Goal: Information Seeking & Learning: Learn about a topic

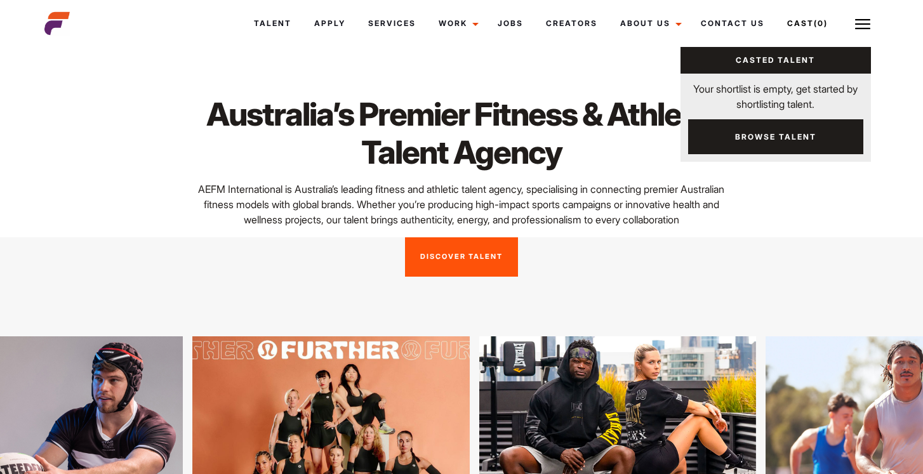
click at [761, 136] on link "Browse Talent" at bounding box center [775, 136] width 175 height 35
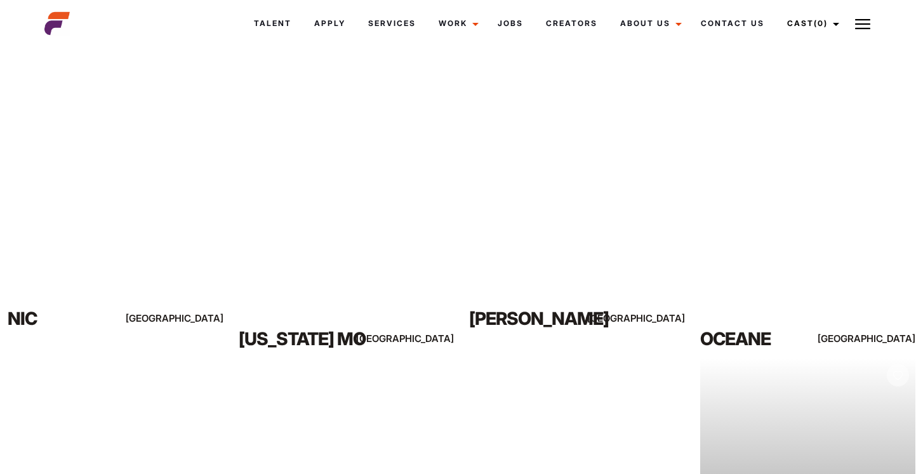
scroll to position [484, 0]
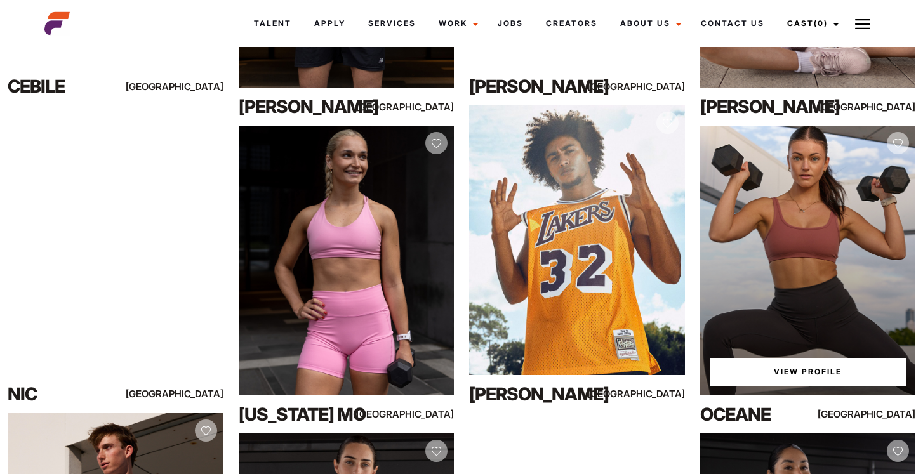
click at [804, 376] on link "View Profile" at bounding box center [808, 372] width 197 height 28
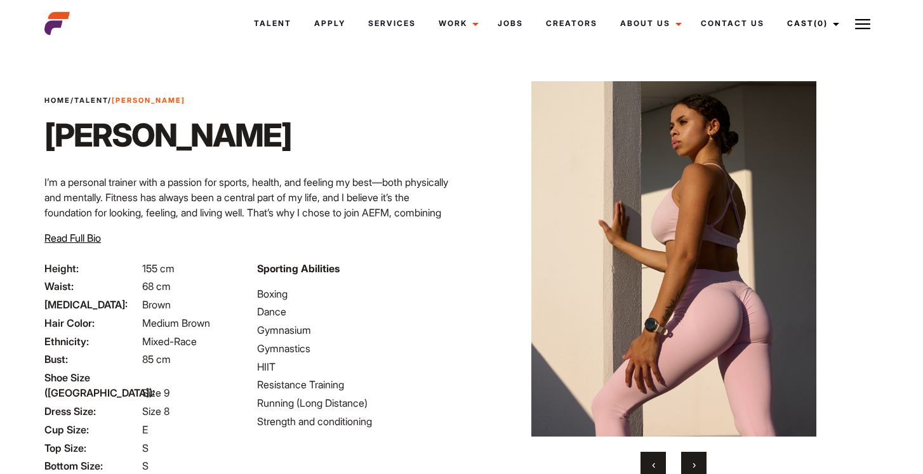
click at [690, 460] on button "›" at bounding box center [693, 464] width 25 height 25
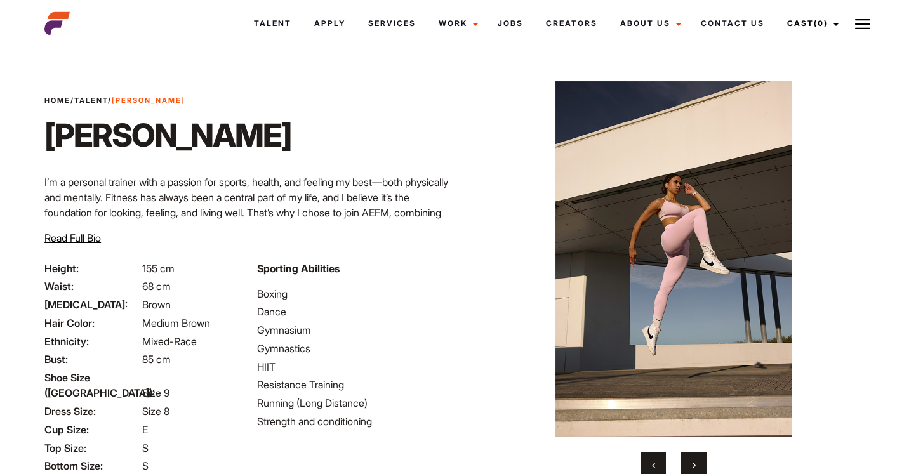
click at [690, 460] on button "›" at bounding box center [693, 464] width 25 height 25
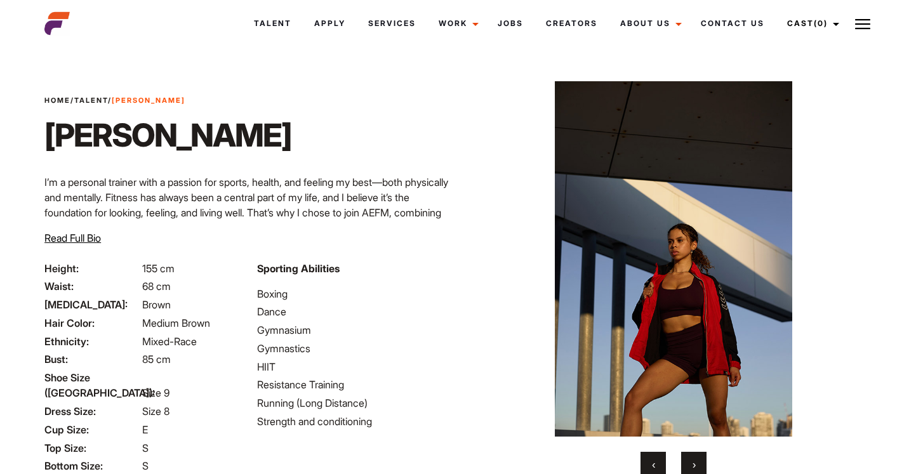
click at [692, 464] on span "›" at bounding box center [693, 464] width 3 height 13
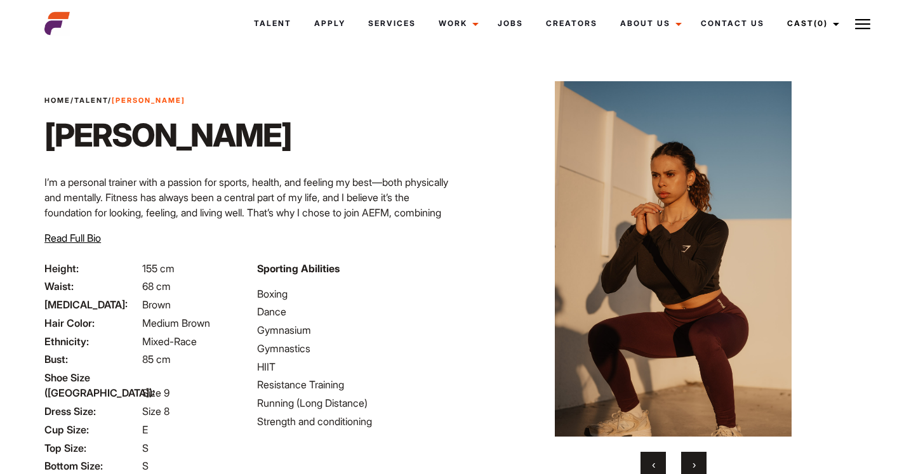
click at [692, 464] on span "›" at bounding box center [693, 464] width 3 height 13
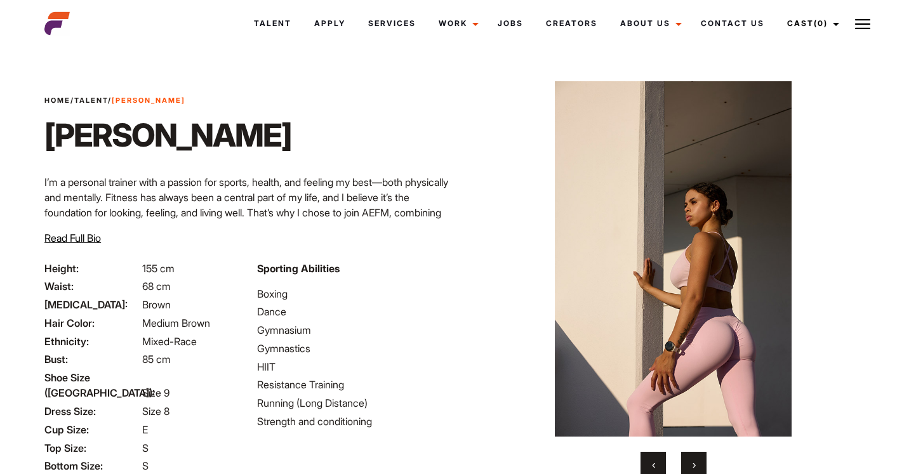
click at [692, 464] on span "›" at bounding box center [693, 464] width 3 height 13
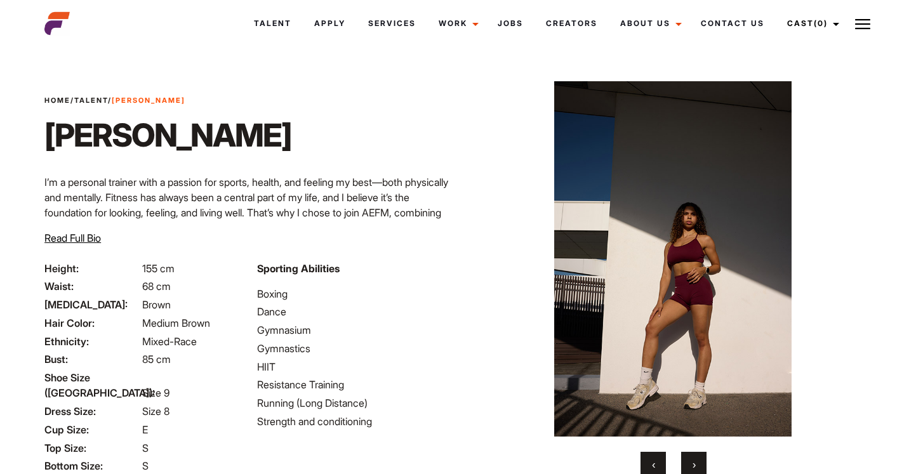
click at [692, 464] on span "›" at bounding box center [693, 464] width 3 height 13
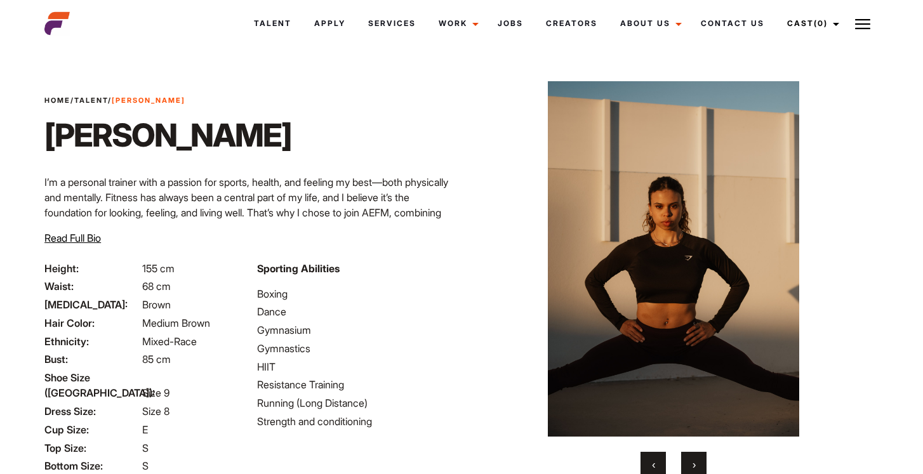
click at [692, 464] on span "›" at bounding box center [693, 464] width 3 height 13
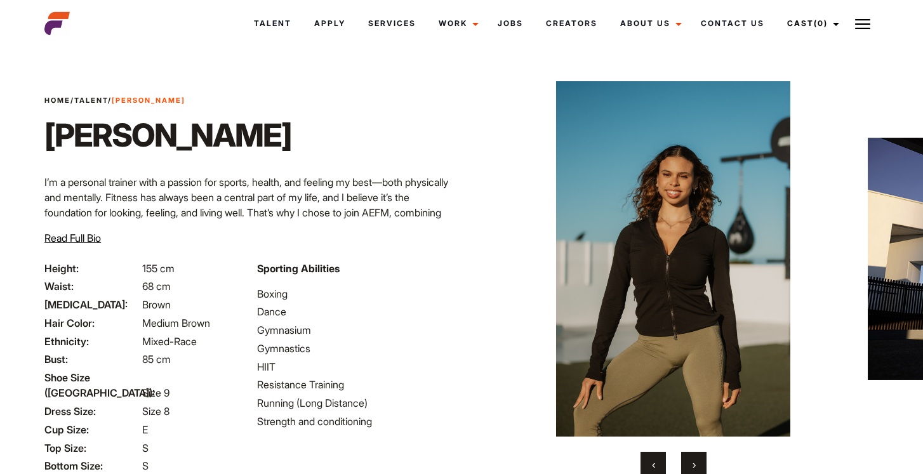
click at [692, 464] on span "›" at bounding box center [693, 464] width 3 height 13
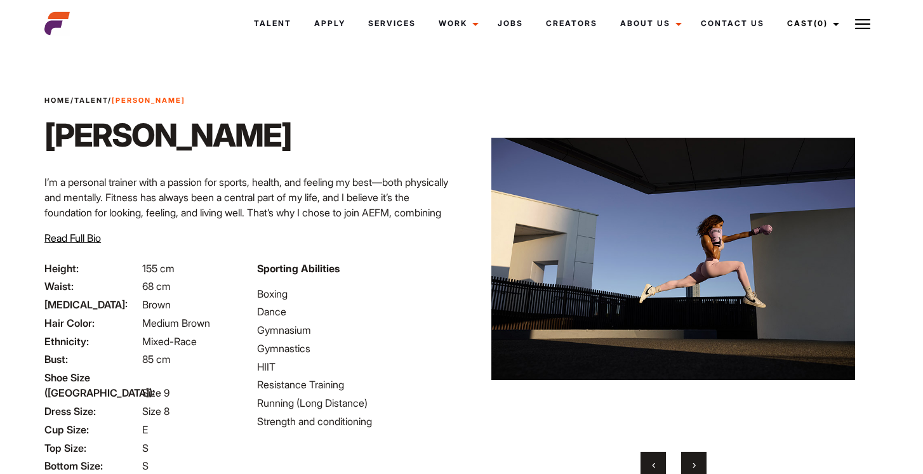
click at [694, 463] on span "›" at bounding box center [693, 464] width 3 height 13
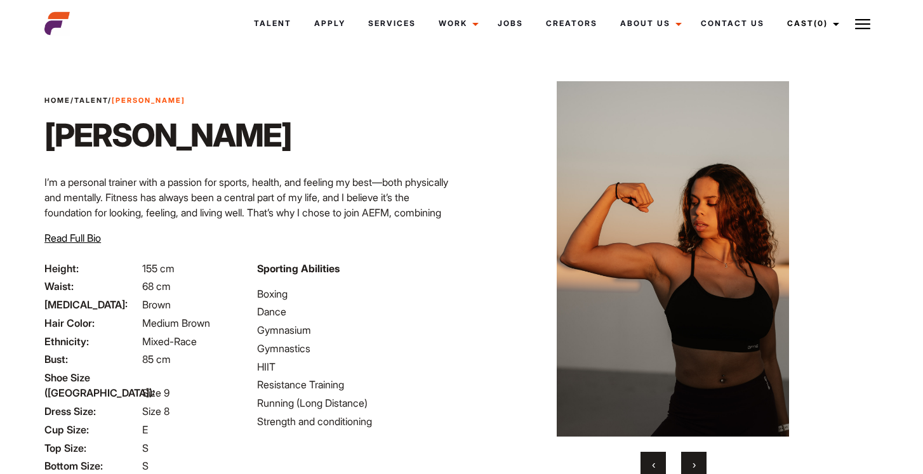
click at [694, 463] on span "›" at bounding box center [693, 464] width 3 height 13
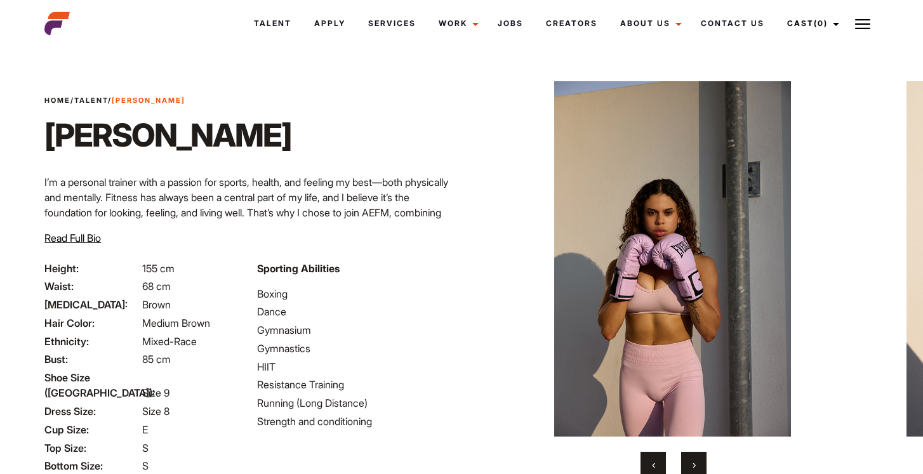
click at [694, 462] on span "›" at bounding box center [693, 464] width 3 height 13
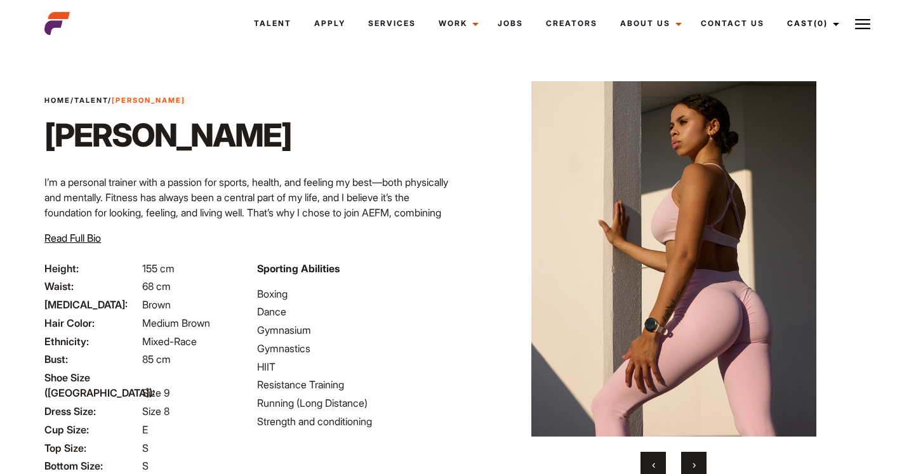
click at [694, 462] on span "›" at bounding box center [693, 464] width 3 height 13
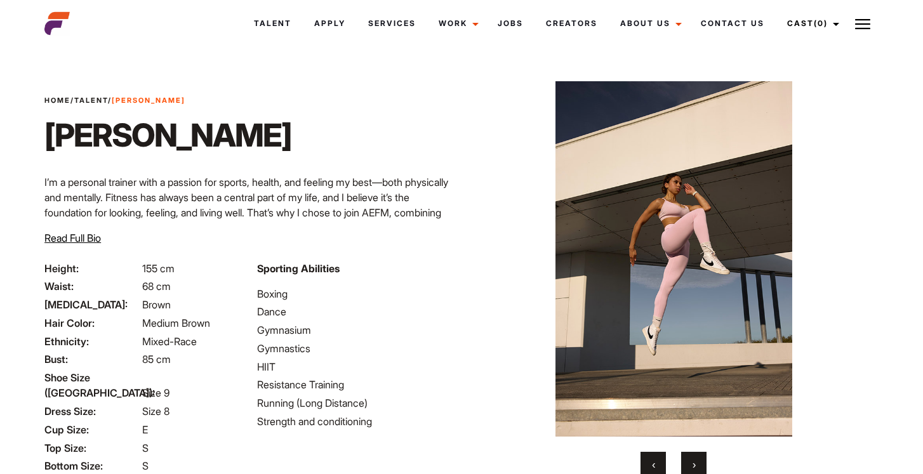
click at [694, 462] on span "›" at bounding box center [693, 464] width 3 height 13
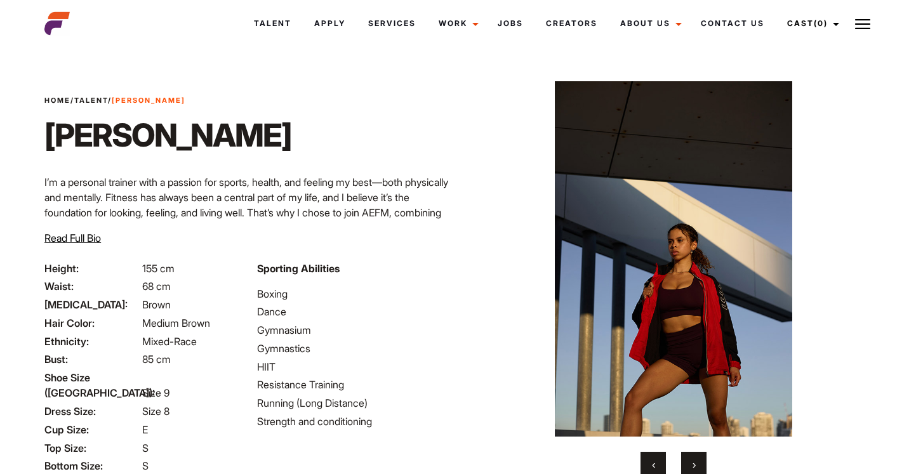
click at [694, 463] on span "›" at bounding box center [693, 464] width 3 height 13
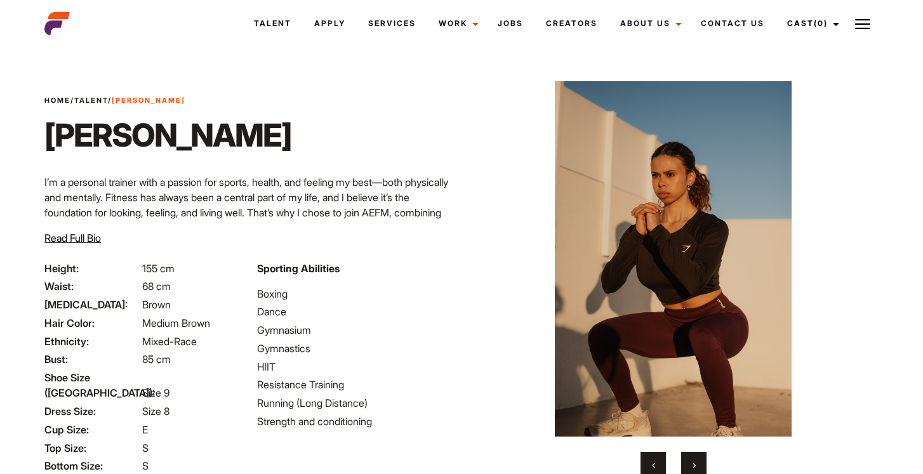
click at [694, 463] on span "›" at bounding box center [693, 464] width 3 height 13
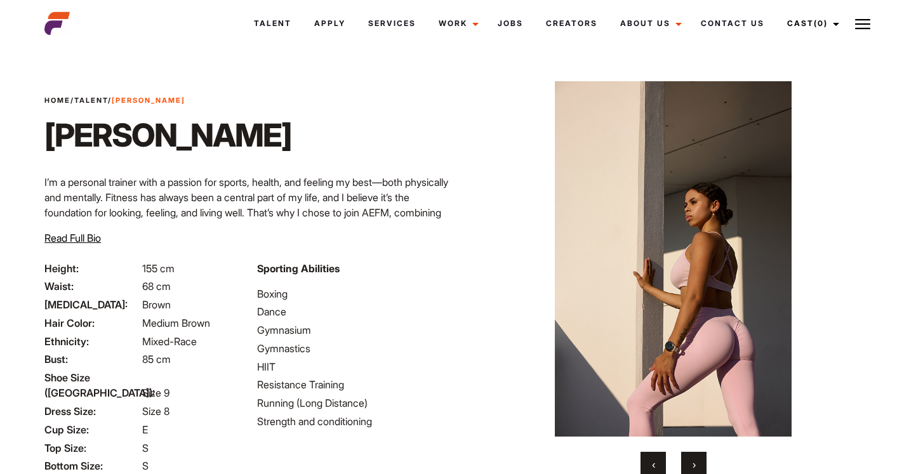
click at [694, 463] on span "›" at bounding box center [693, 464] width 3 height 13
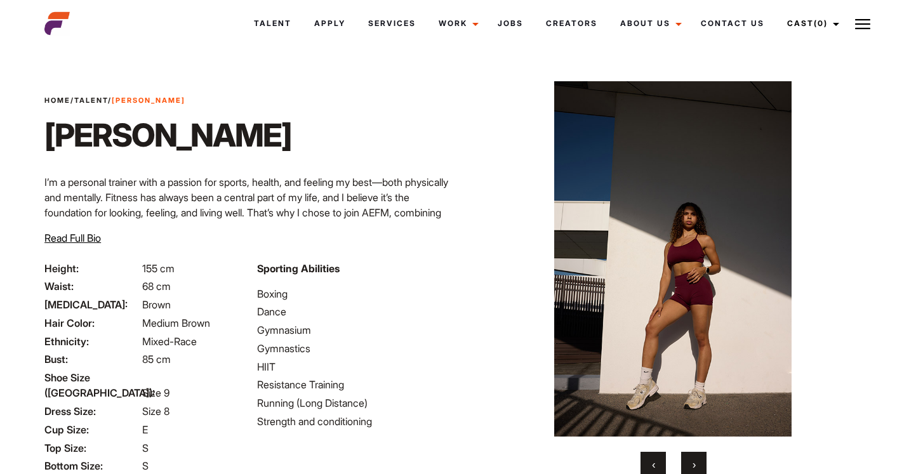
click at [694, 463] on span "›" at bounding box center [693, 464] width 3 height 13
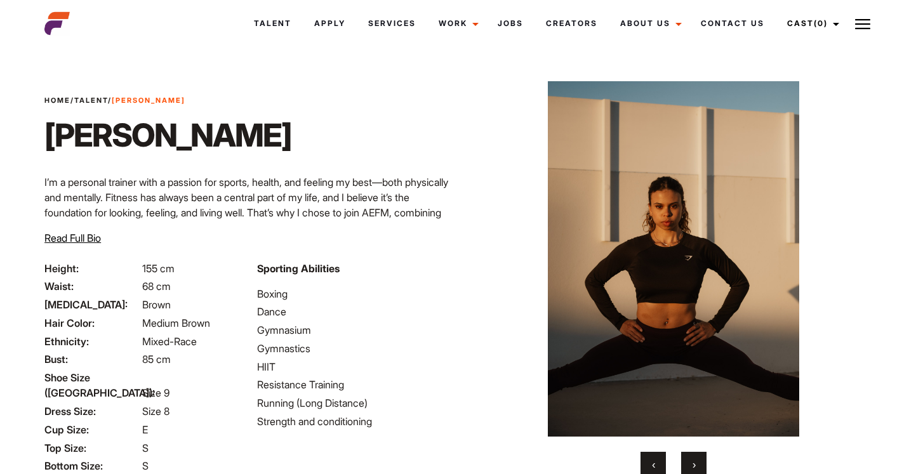
click at [694, 463] on span "›" at bounding box center [693, 464] width 3 height 13
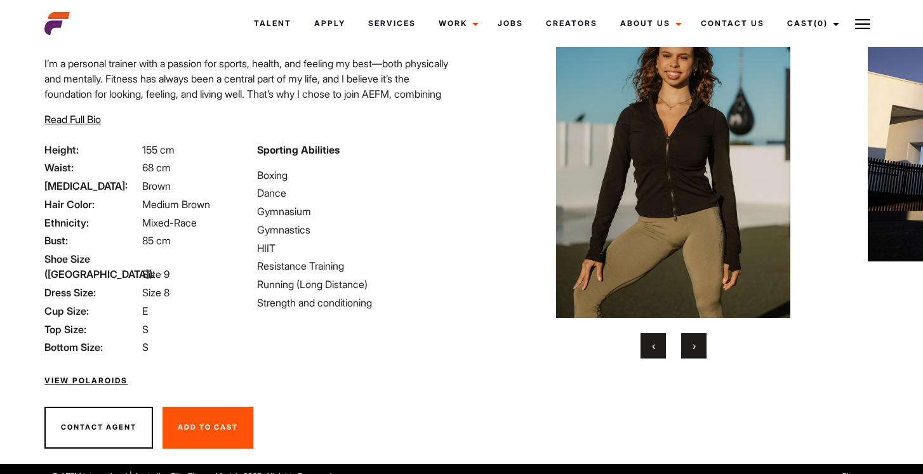
scroll to position [117, 0]
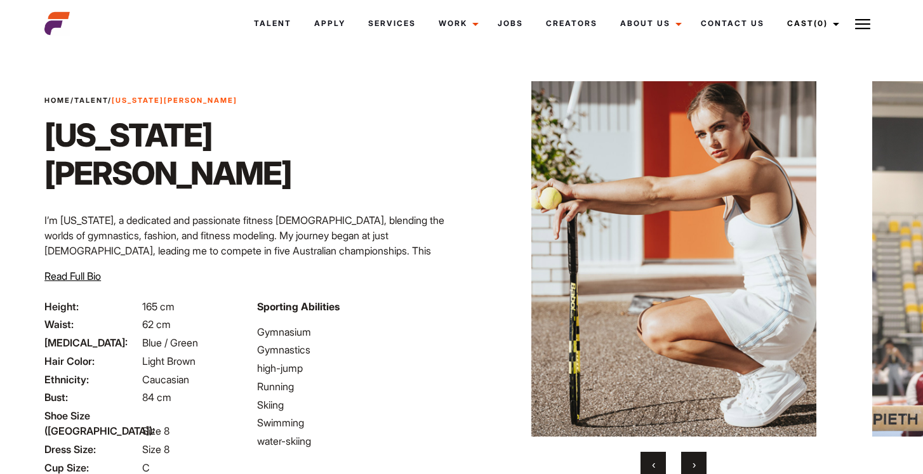
click at [694, 465] on span "›" at bounding box center [693, 464] width 3 height 13
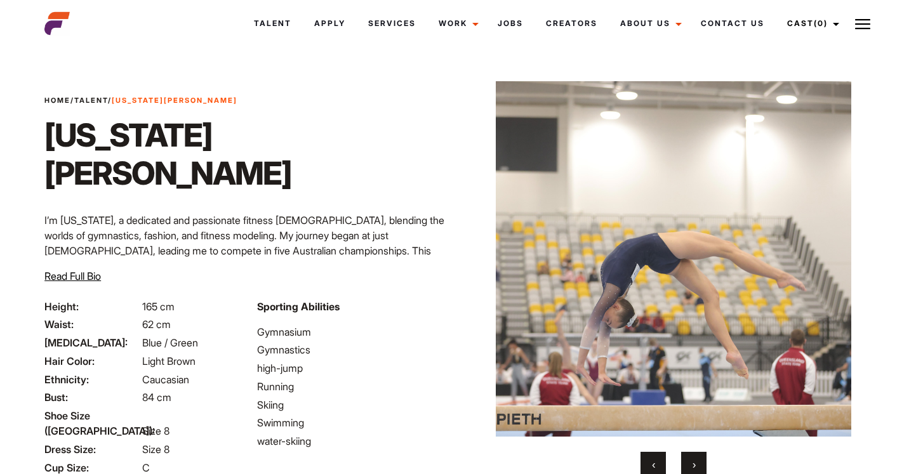
click at [694, 465] on span "›" at bounding box center [693, 464] width 3 height 13
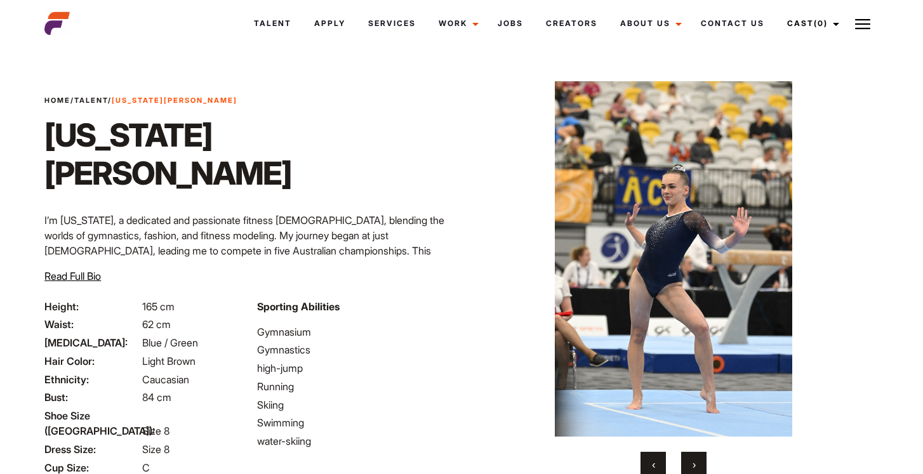
click at [694, 465] on span "›" at bounding box center [693, 464] width 3 height 13
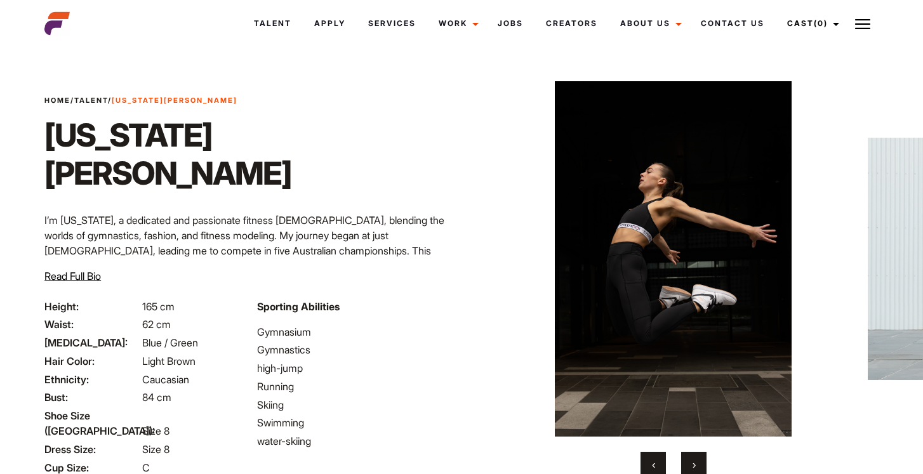
click at [694, 466] on span "›" at bounding box center [693, 464] width 3 height 13
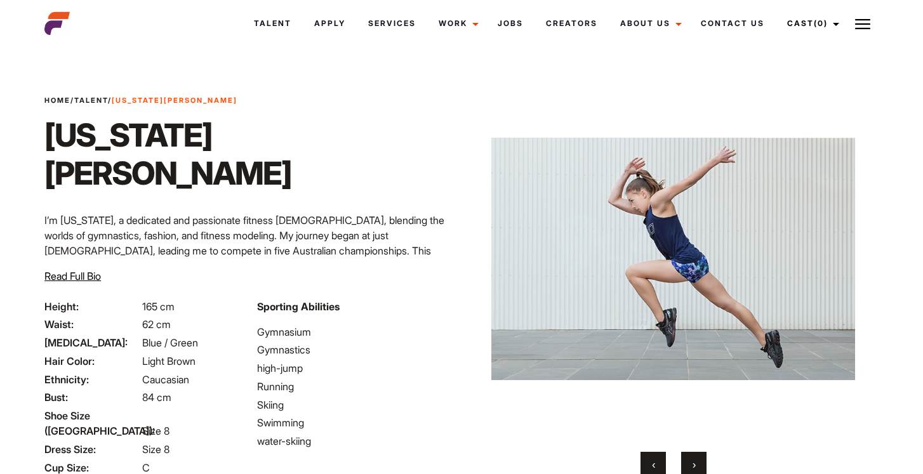
click at [694, 466] on span "›" at bounding box center [693, 464] width 3 height 13
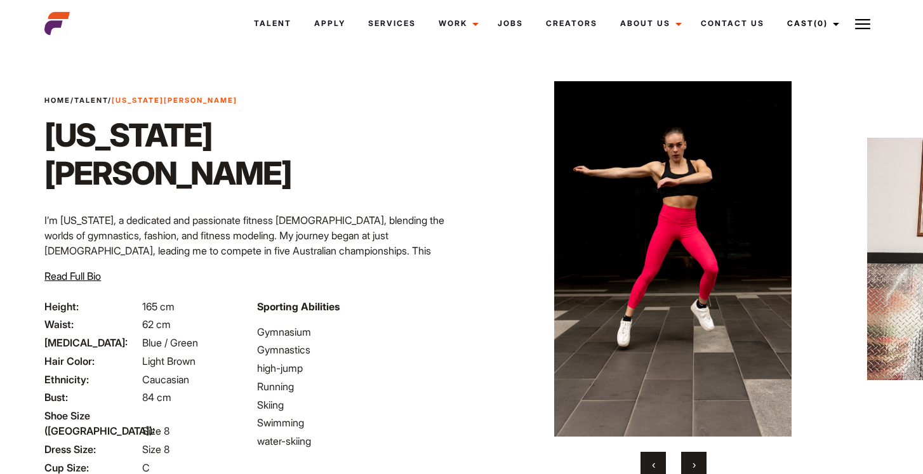
click at [694, 466] on span "›" at bounding box center [693, 464] width 3 height 13
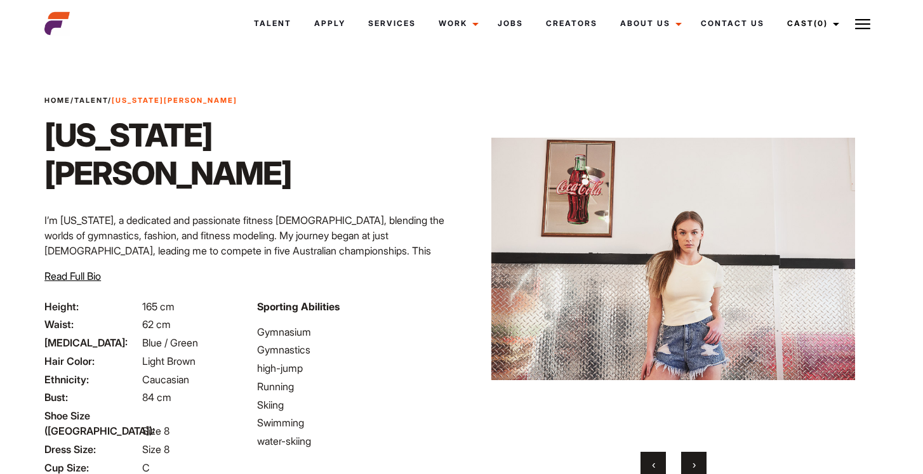
click at [694, 467] on span "›" at bounding box center [693, 464] width 3 height 13
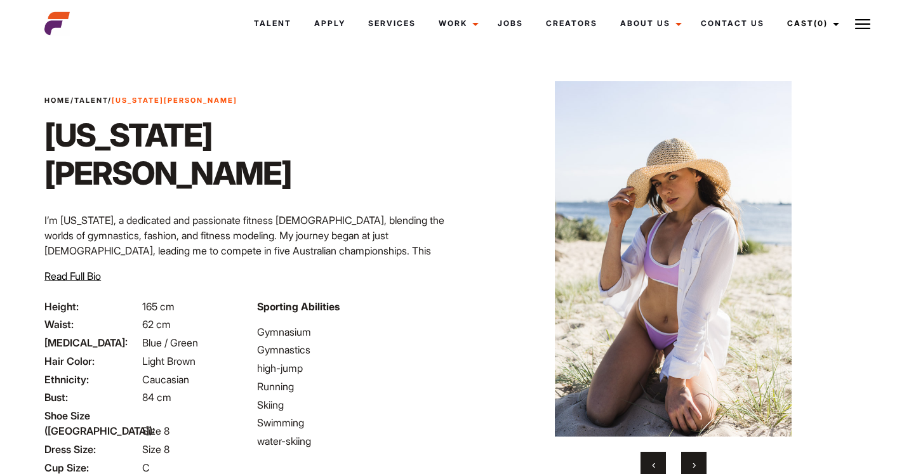
click at [694, 467] on span "›" at bounding box center [693, 464] width 3 height 13
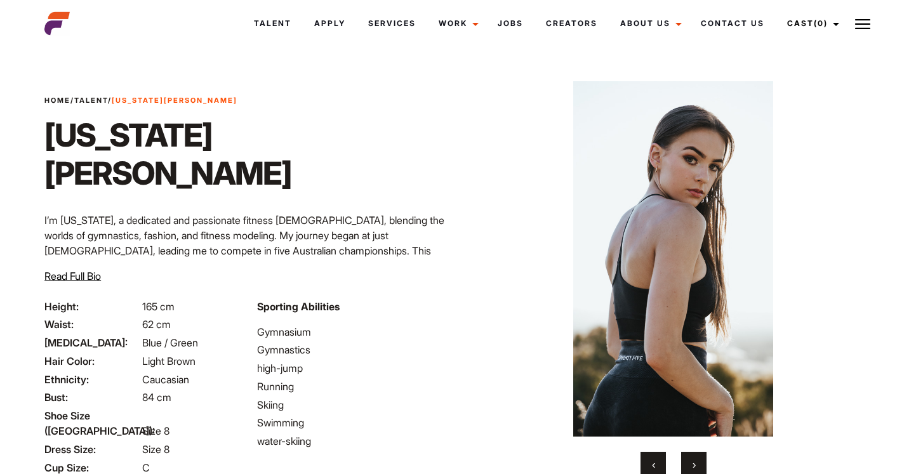
click at [694, 467] on span "›" at bounding box center [693, 464] width 3 height 13
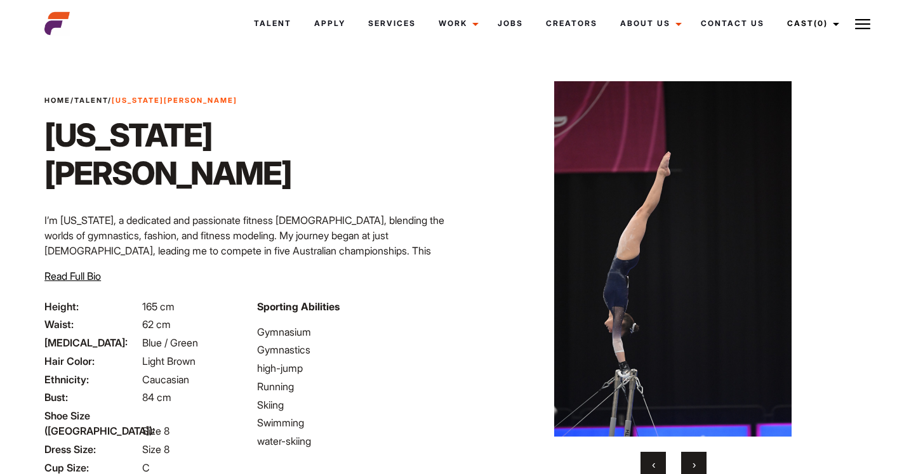
click at [694, 467] on span "›" at bounding box center [693, 464] width 3 height 13
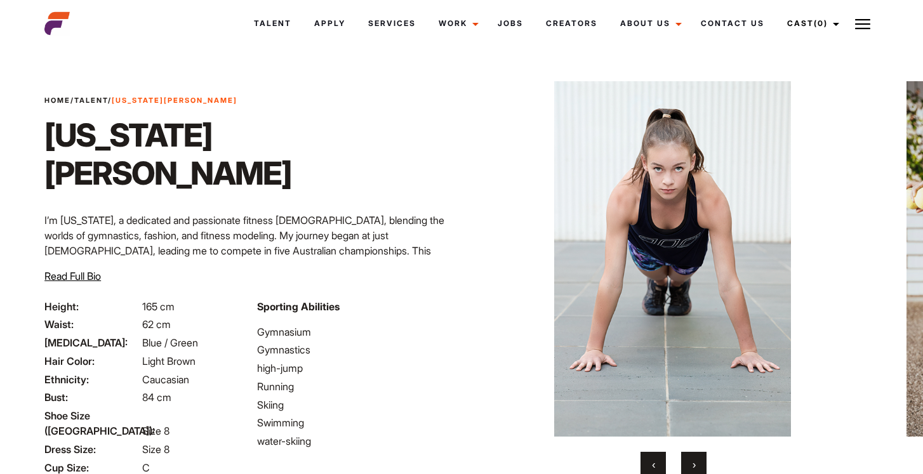
click at [694, 467] on span "›" at bounding box center [693, 464] width 3 height 13
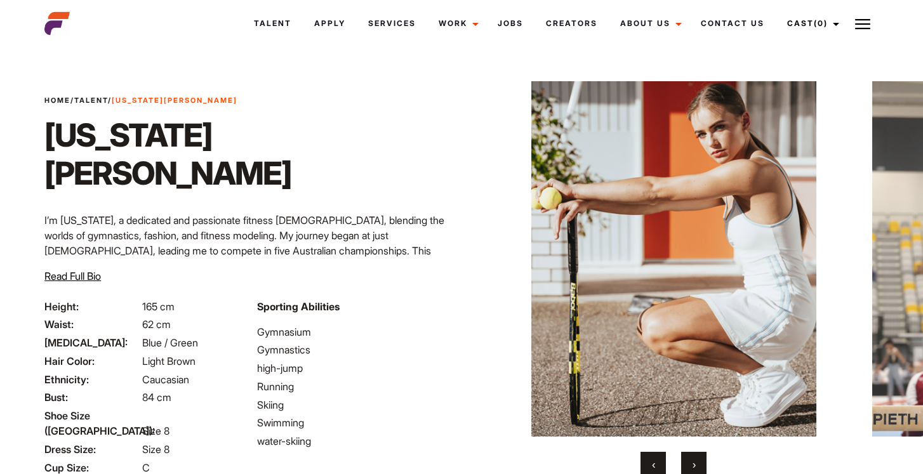
click at [694, 467] on span "›" at bounding box center [693, 464] width 3 height 13
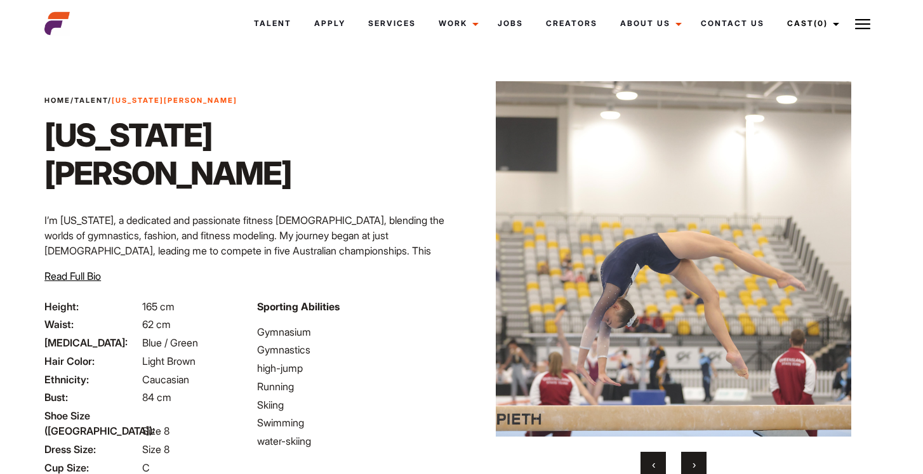
click at [51, 20] on img at bounding box center [56, 23] width 25 height 25
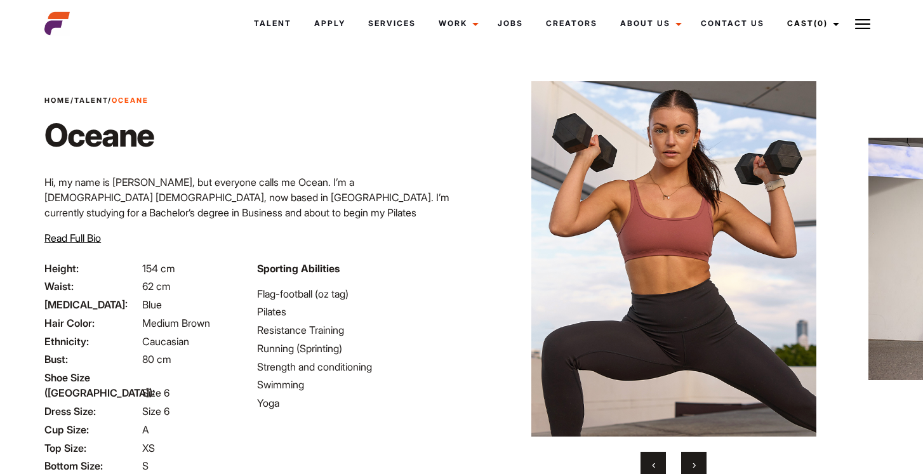
click at [692, 464] on span "›" at bounding box center [693, 464] width 3 height 13
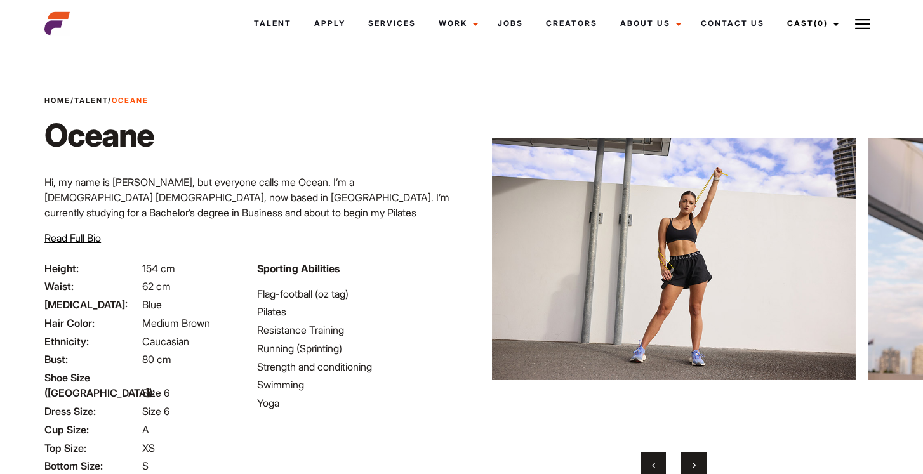
click at [692, 464] on span "›" at bounding box center [693, 464] width 3 height 13
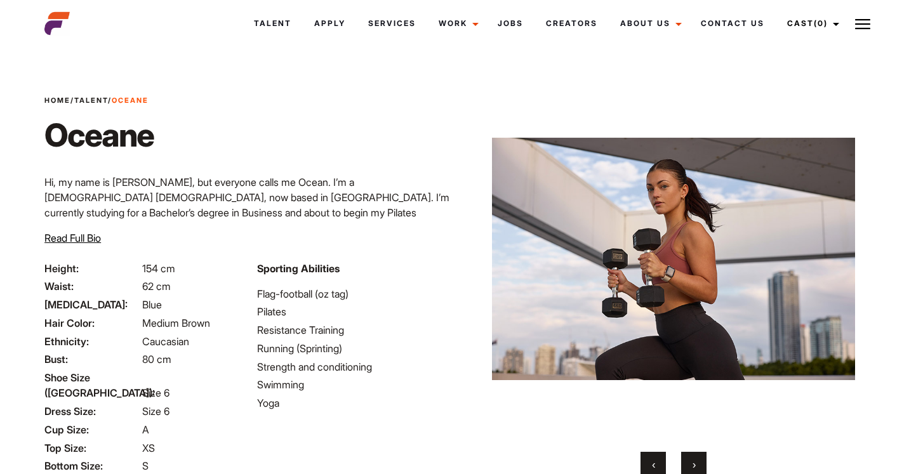
click at [692, 464] on span "›" at bounding box center [693, 464] width 3 height 13
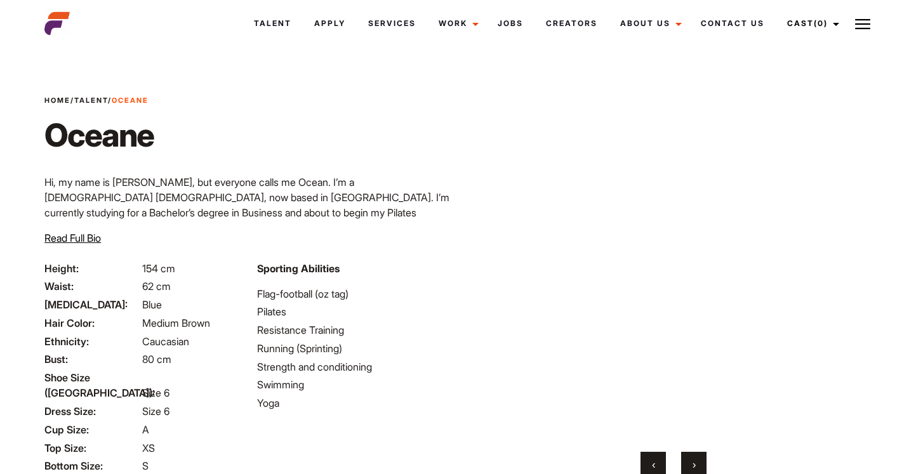
click at [692, 465] on span "›" at bounding box center [693, 464] width 3 height 13
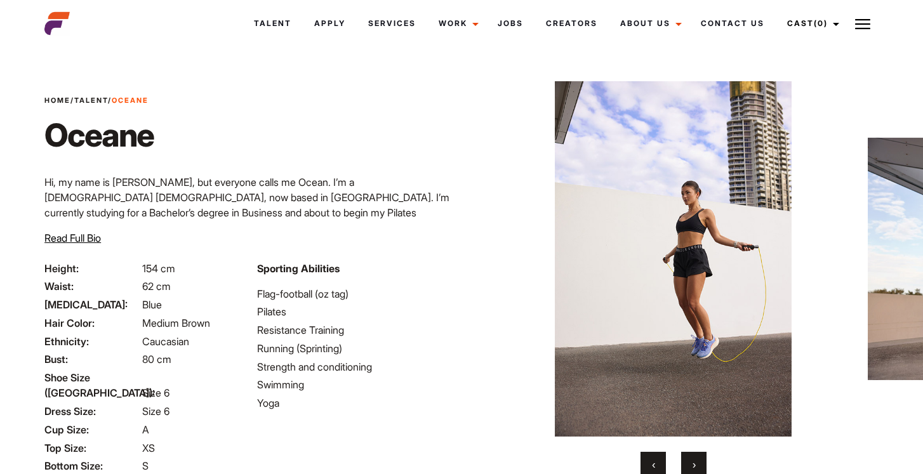
click at [692, 465] on span "›" at bounding box center [693, 464] width 3 height 13
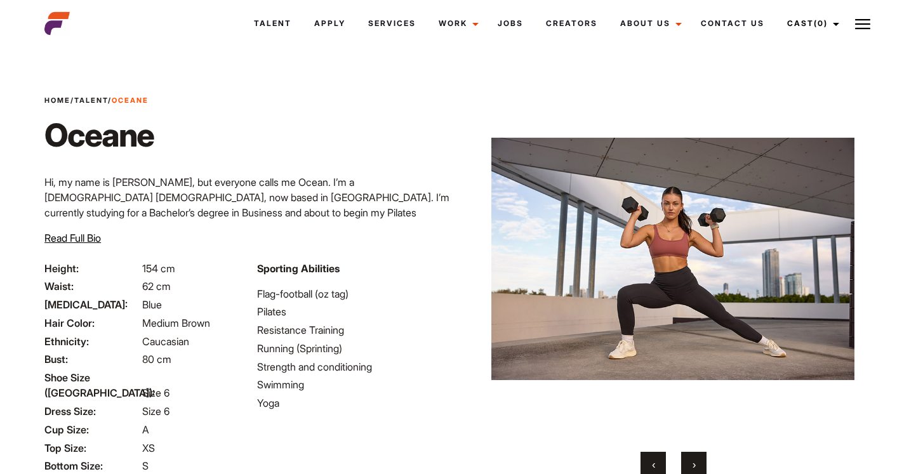
click at [692, 465] on span "›" at bounding box center [693, 464] width 3 height 13
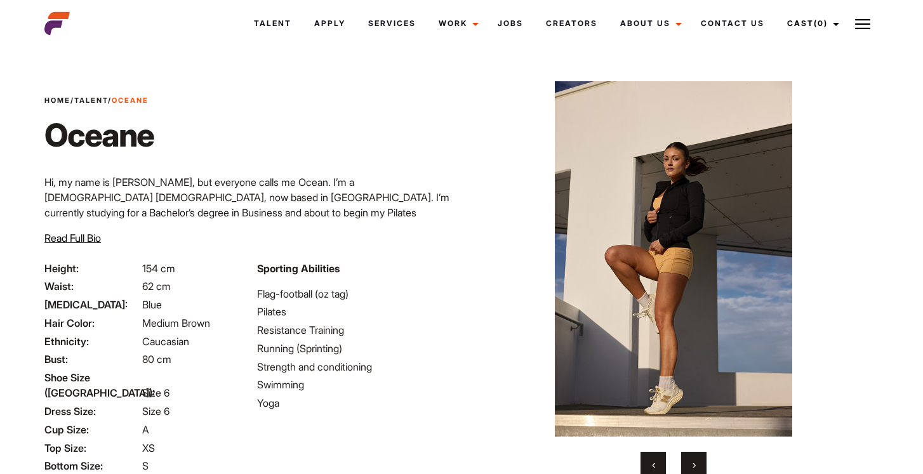
click at [692, 465] on span "›" at bounding box center [693, 464] width 3 height 13
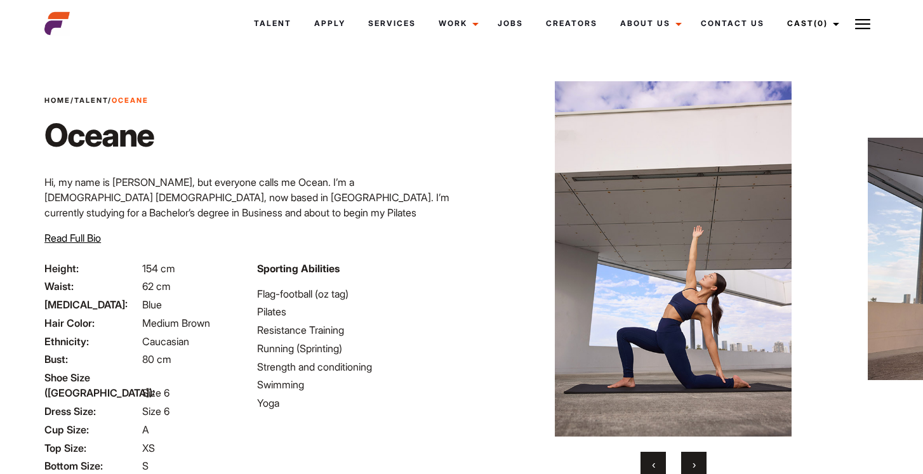
click at [692, 465] on span "›" at bounding box center [693, 464] width 3 height 13
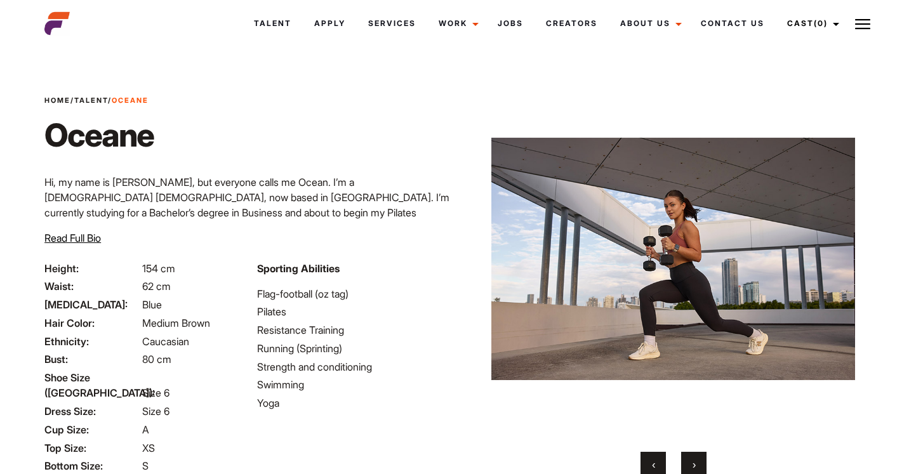
click at [692, 465] on span "›" at bounding box center [693, 464] width 3 height 13
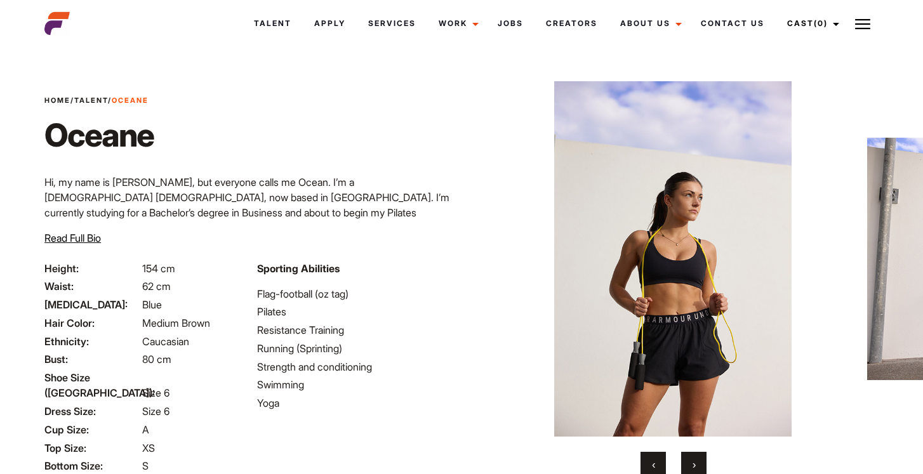
click at [692, 465] on span "›" at bounding box center [693, 464] width 3 height 13
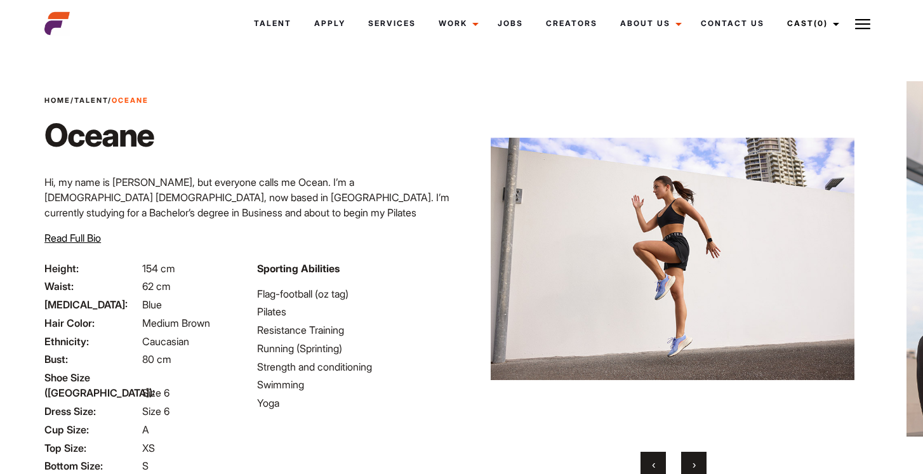
click at [692, 465] on span "›" at bounding box center [693, 464] width 3 height 13
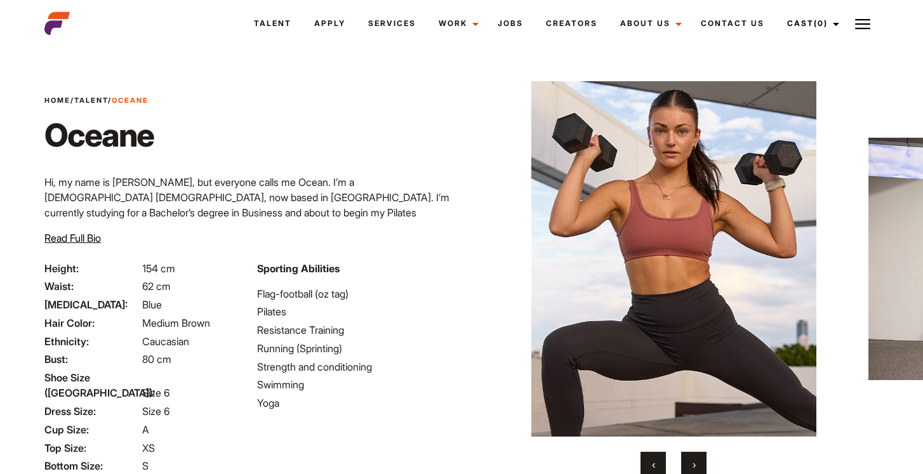
click at [692, 466] on span "›" at bounding box center [693, 464] width 3 height 13
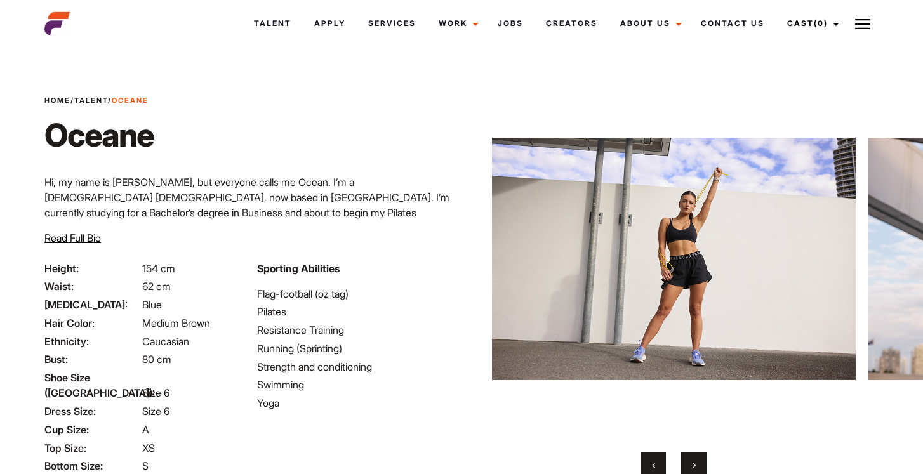
click at [692, 466] on span "›" at bounding box center [693, 464] width 3 height 13
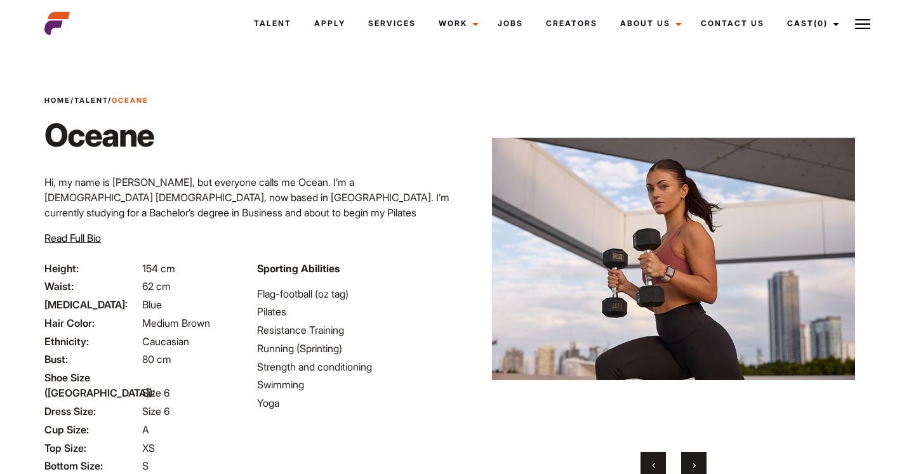
click at [692, 467] on span "›" at bounding box center [693, 464] width 3 height 13
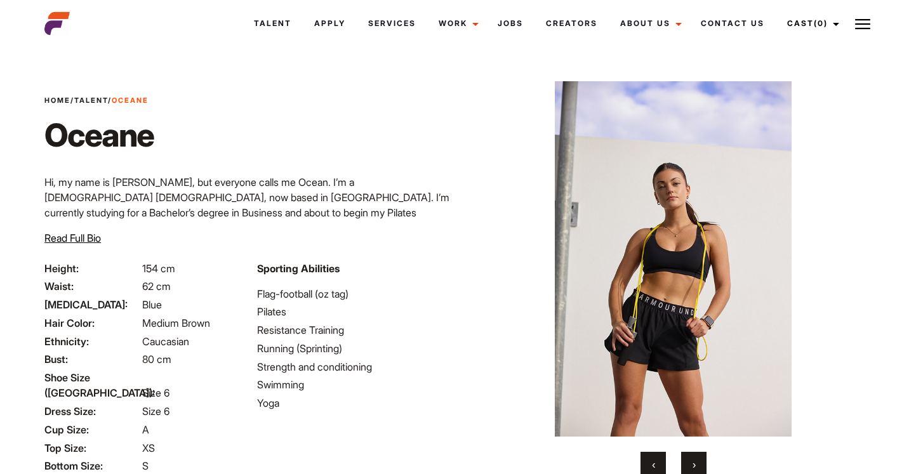
click at [692, 468] on span "›" at bounding box center [693, 464] width 3 height 13
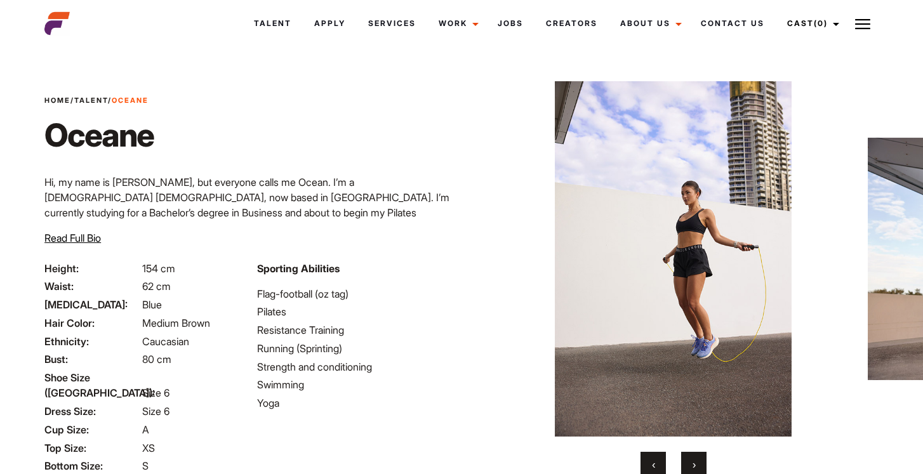
click at [692, 468] on span "›" at bounding box center [693, 464] width 3 height 13
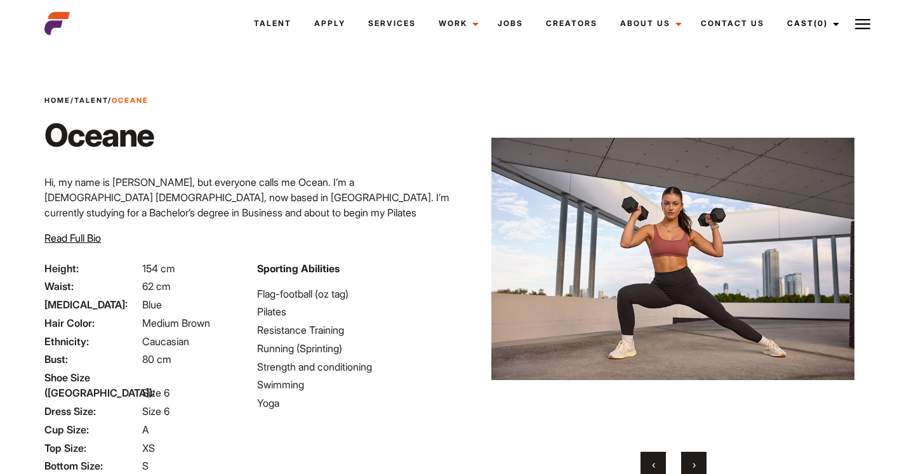
click at [692, 468] on span "›" at bounding box center [693, 464] width 3 height 13
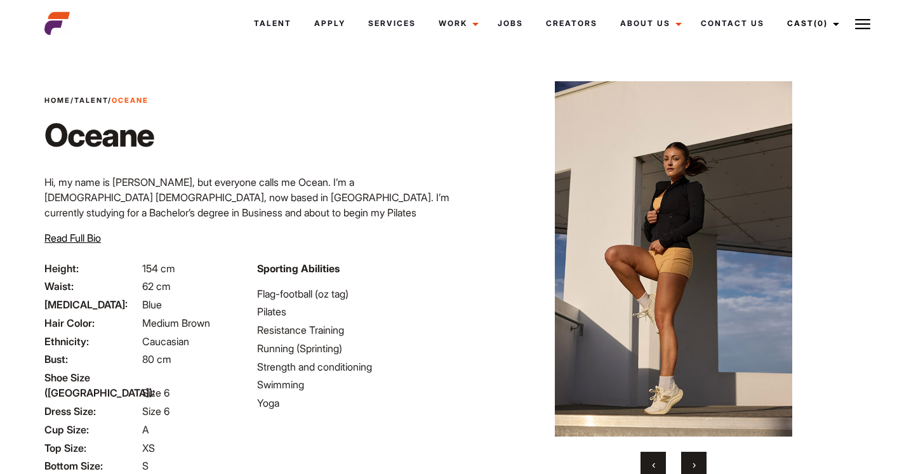
click at [692, 468] on span "›" at bounding box center [693, 464] width 3 height 13
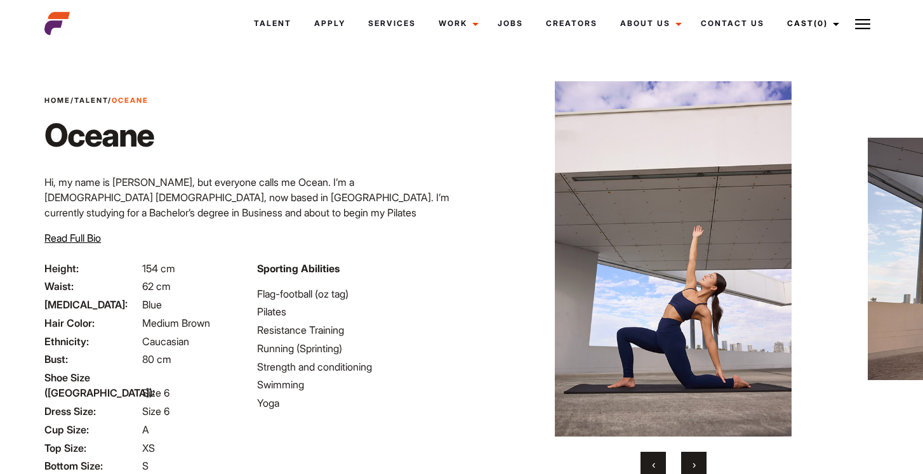
click at [692, 468] on span "›" at bounding box center [693, 464] width 3 height 13
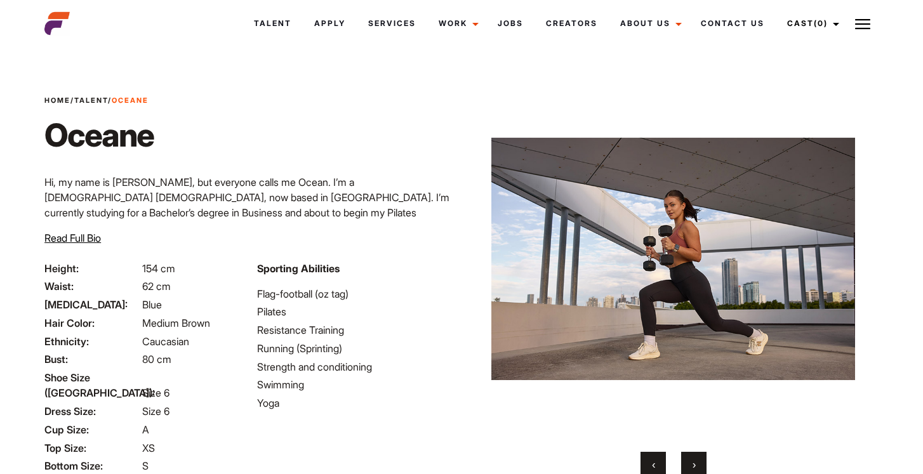
click at [692, 468] on span "›" at bounding box center [693, 464] width 3 height 13
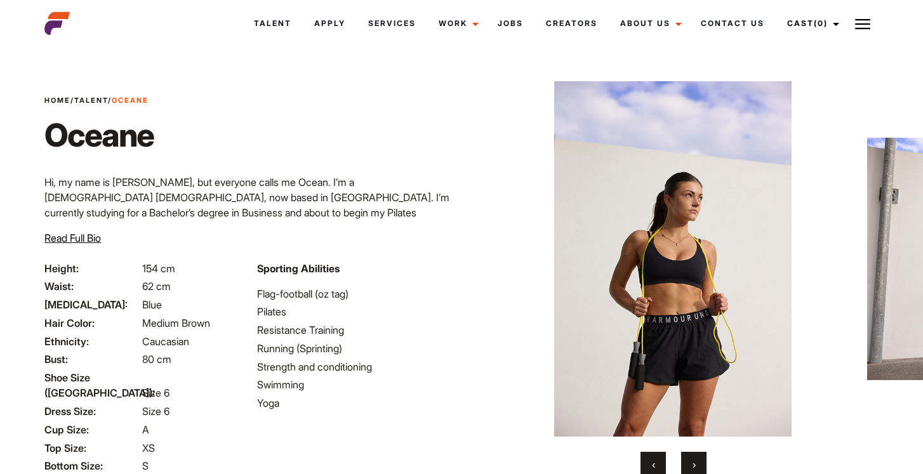
click at [692, 468] on span "›" at bounding box center [693, 464] width 3 height 13
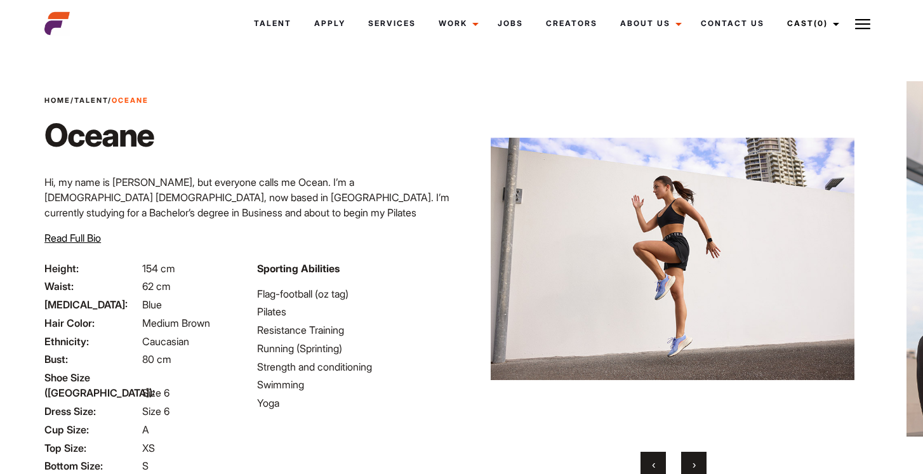
click at [692, 468] on span "›" at bounding box center [693, 464] width 3 height 13
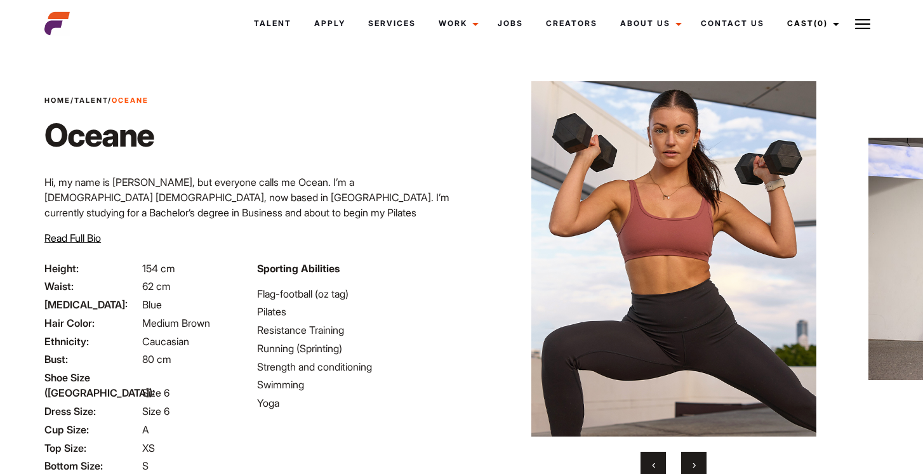
click at [692, 468] on span "›" at bounding box center [693, 464] width 3 height 13
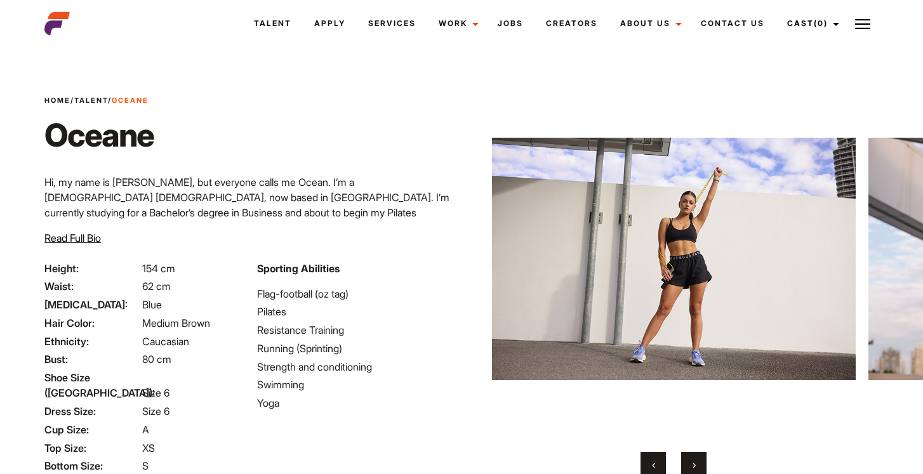
click at [692, 468] on span "›" at bounding box center [693, 464] width 3 height 13
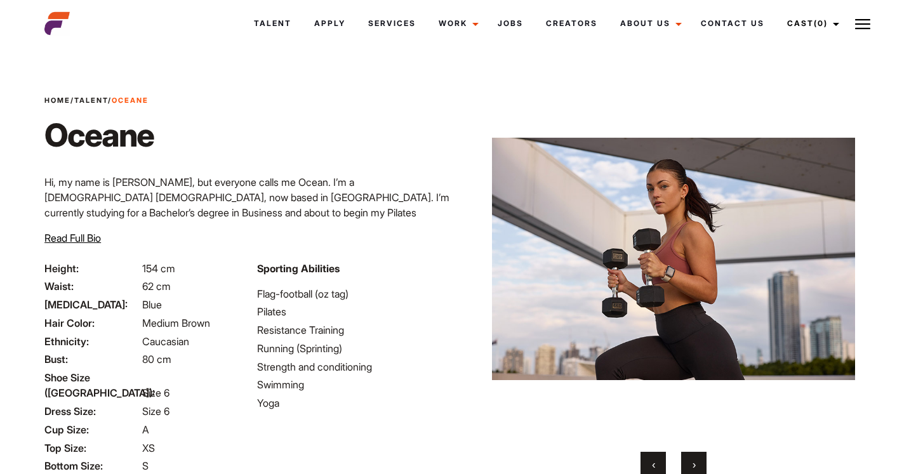
click at [692, 468] on span "›" at bounding box center [693, 464] width 3 height 13
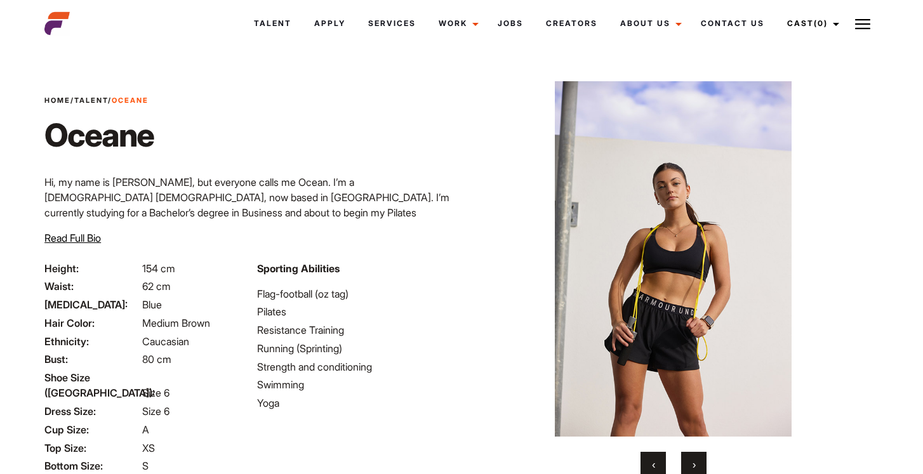
click at [692, 468] on span "›" at bounding box center [693, 464] width 3 height 13
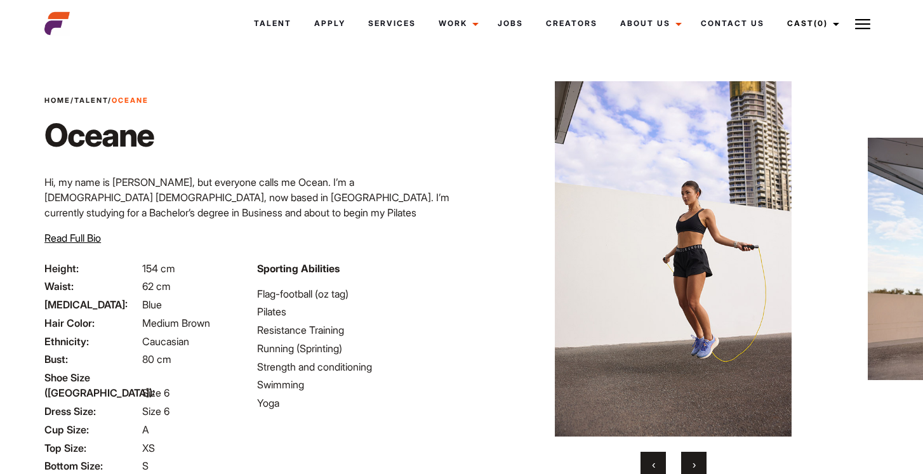
click at [692, 468] on span "›" at bounding box center [693, 464] width 3 height 13
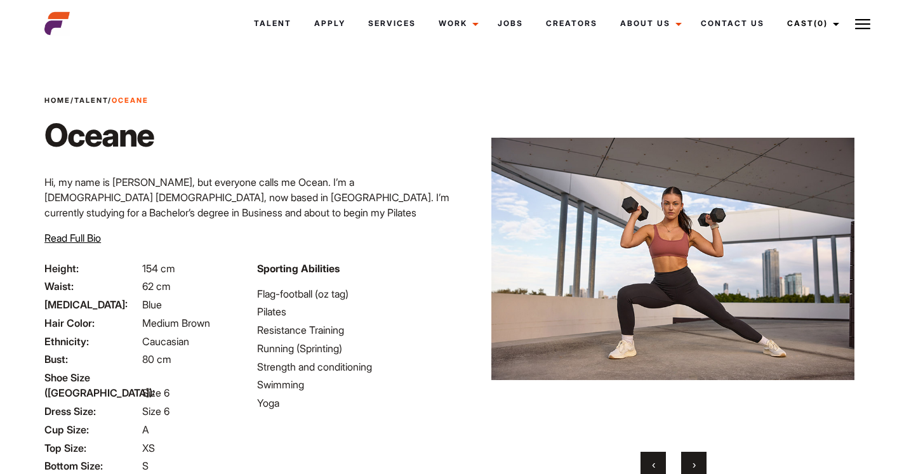
click at [692, 468] on span "›" at bounding box center [693, 464] width 3 height 13
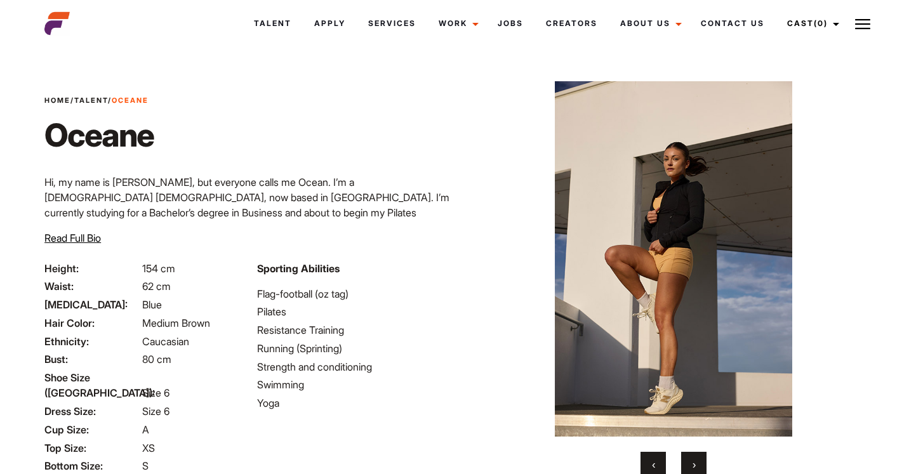
click at [691, 459] on button "›" at bounding box center [693, 464] width 25 height 25
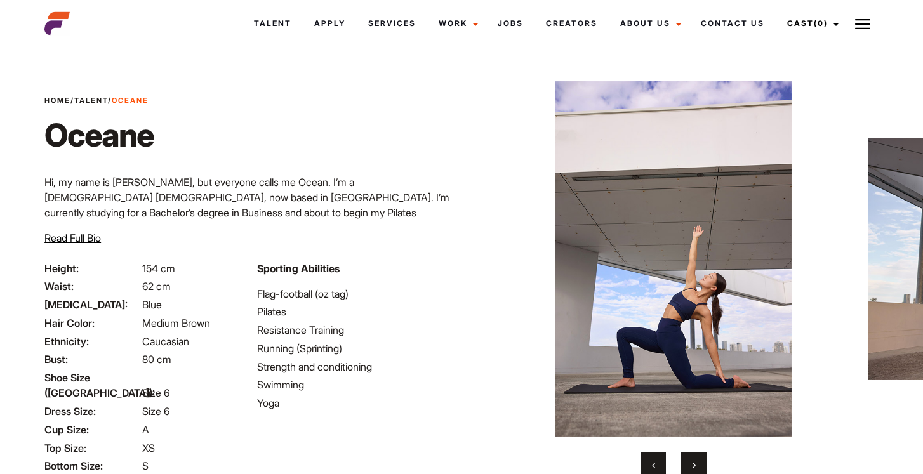
click at [691, 459] on button "›" at bounding box center [693, 464] width 25 height 25
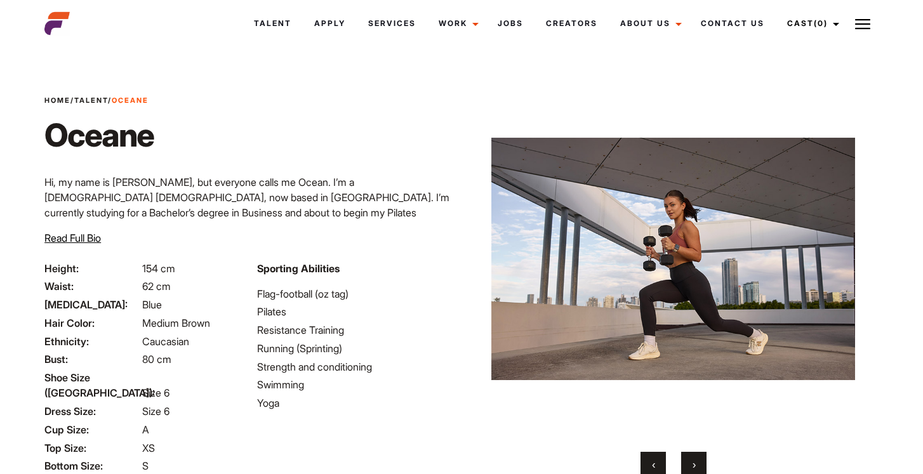
click at [691, 459] on button "›" at bounding box center [693, 464] width 25 height 25
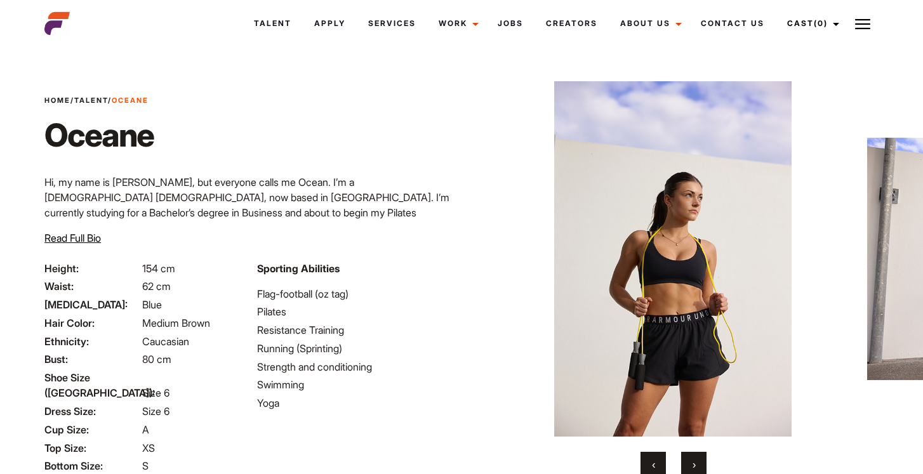
click at [691, 459] on button "›" at bounding box center [693, 464] width 25 height 25
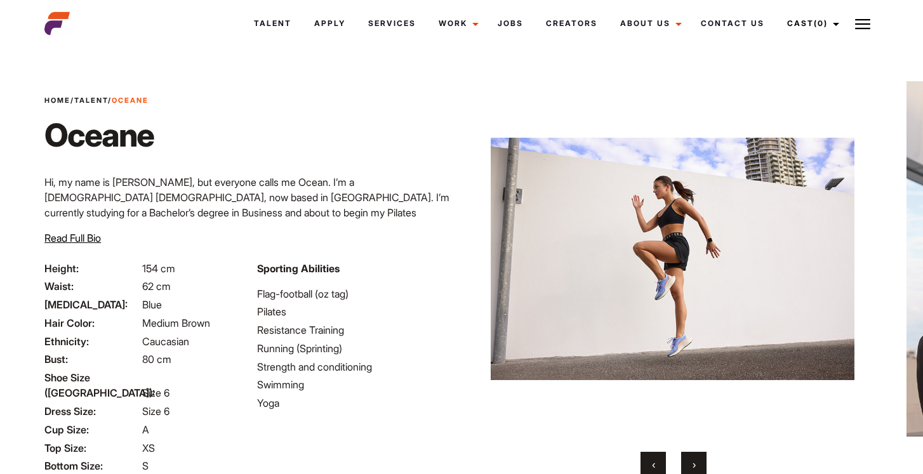
click at [691, 459] on button "›" at bounding box center [693, 464] width 25 height 25
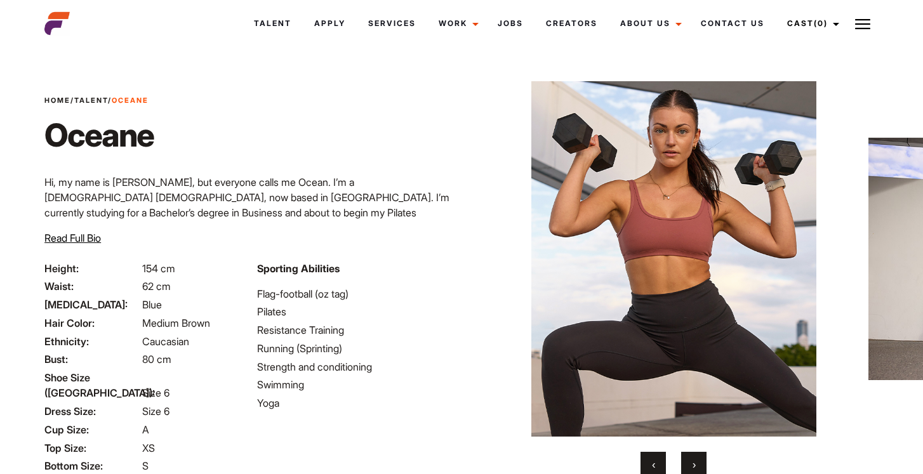
click at [691, 459] on button "›" at bounding box center [693, 464] width 25 height 25
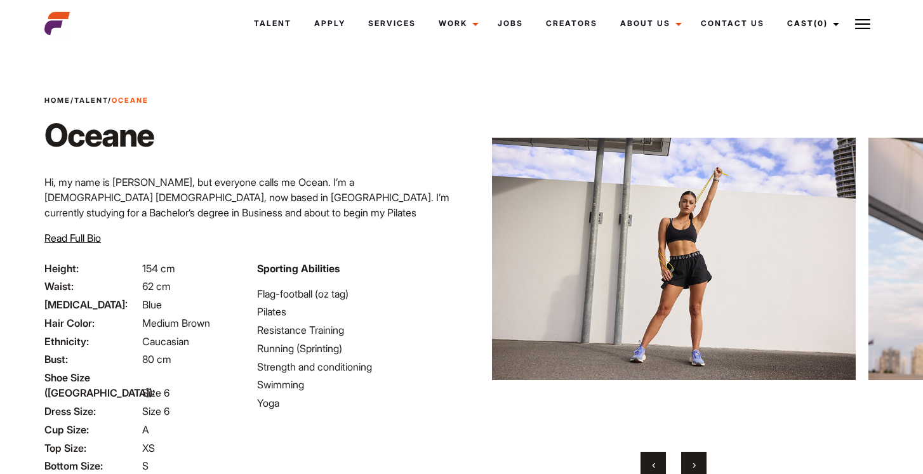
click at [691, 459] on button "›" at bounding box center [693, 464] width 25 height 25
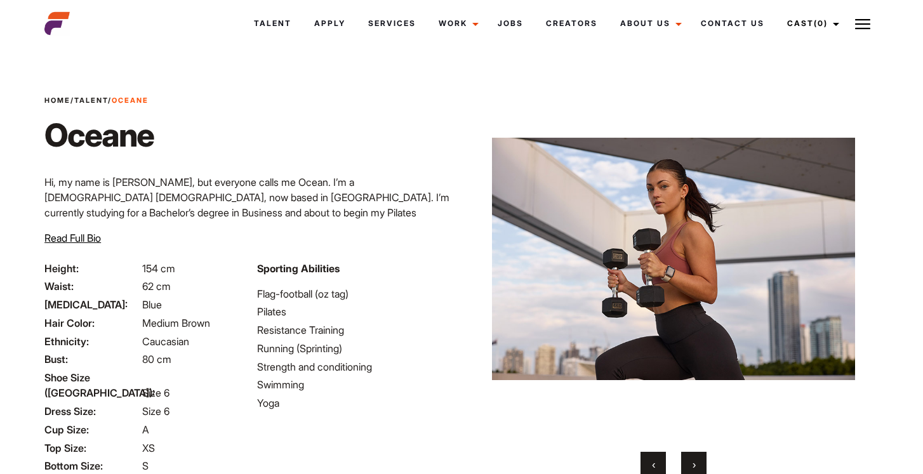
click at [691, 459] on button "›" at bounding box center [693, 464] width 25 height 25
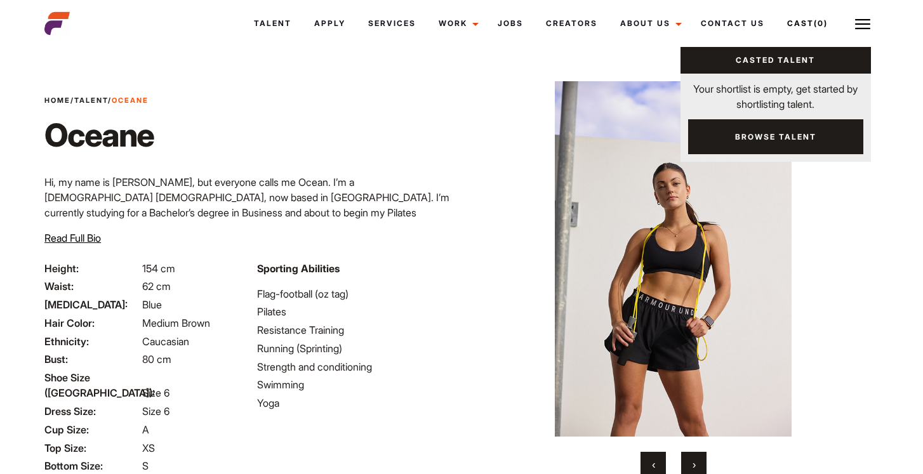
click at [756, 137] on link "Browse Talent" at bounding box center [775, 136] width 175 height 35
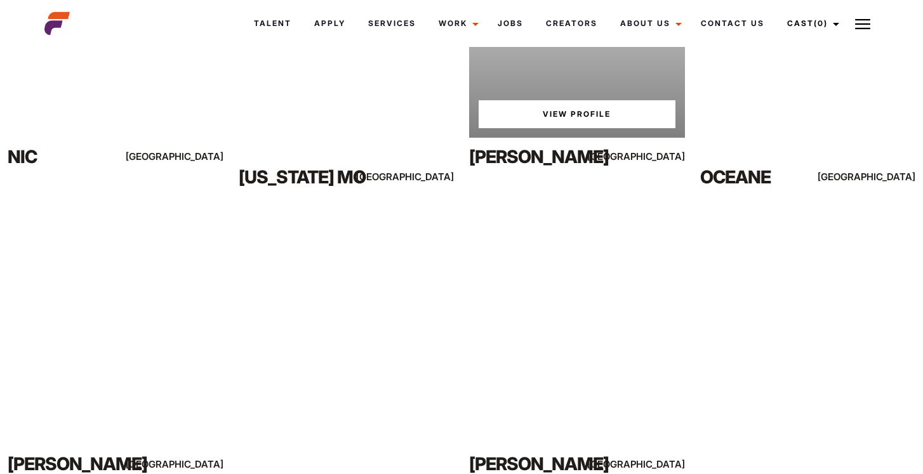
scroll to position [741, 0]
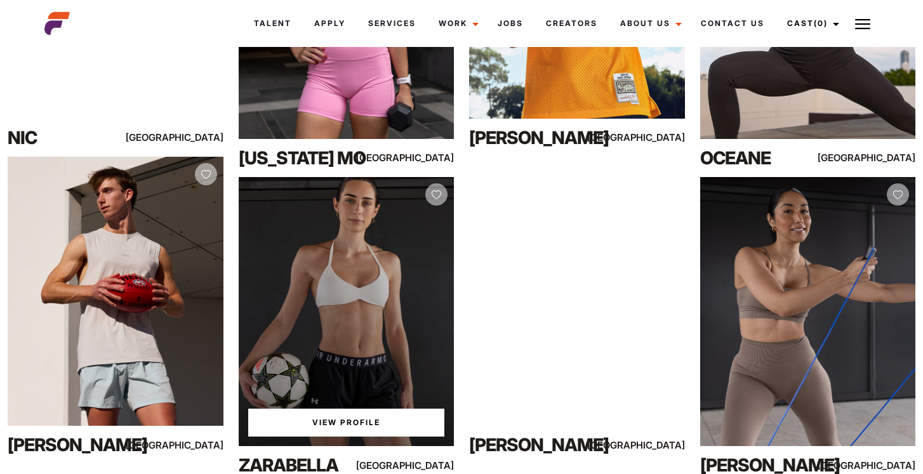
click at [355, 330] on div "View Profile" at bounding box center [347, 311] width 216 height 269
click at [355, 426] on link "View Profile" at bounding box center [346, 423] width 197 height 28
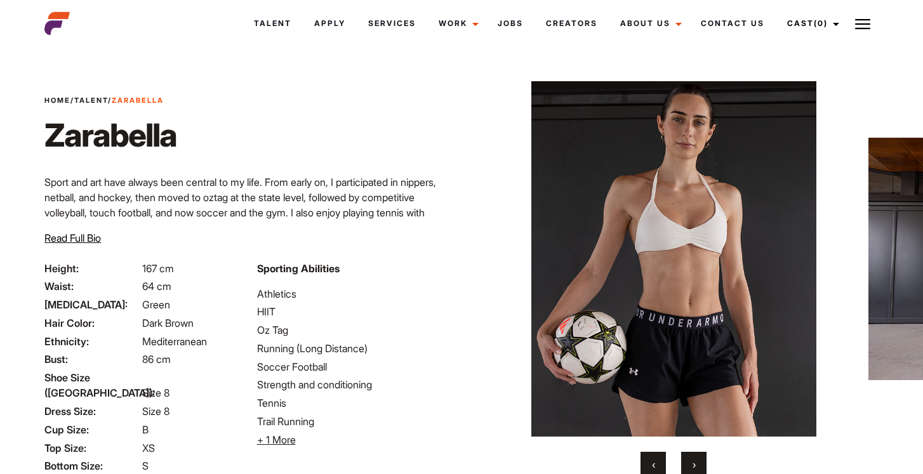
click at [696, 465] on span "›" at bounding box center [693, 464] width 3 height 13
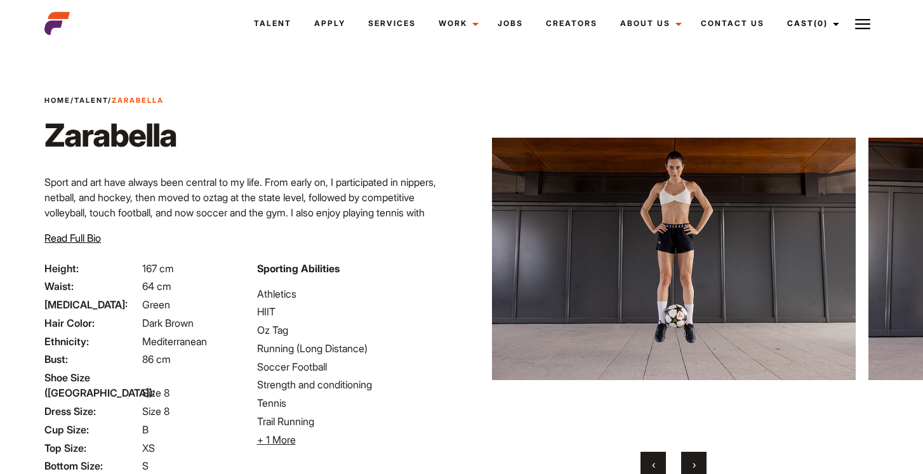
click at [696, 465] on span "›" at bounding box center [693, 464] width 3 height 13
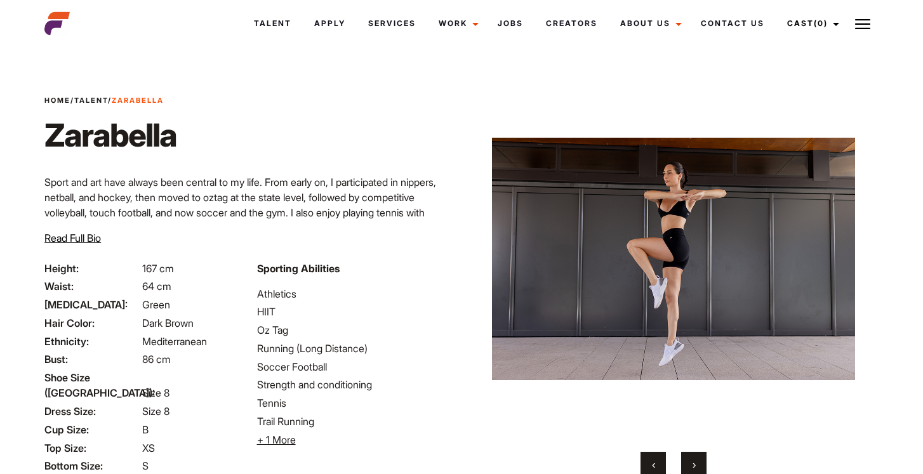
click at [696, 465] on span "›" at bounding box center [693, 464] width 3 height 13
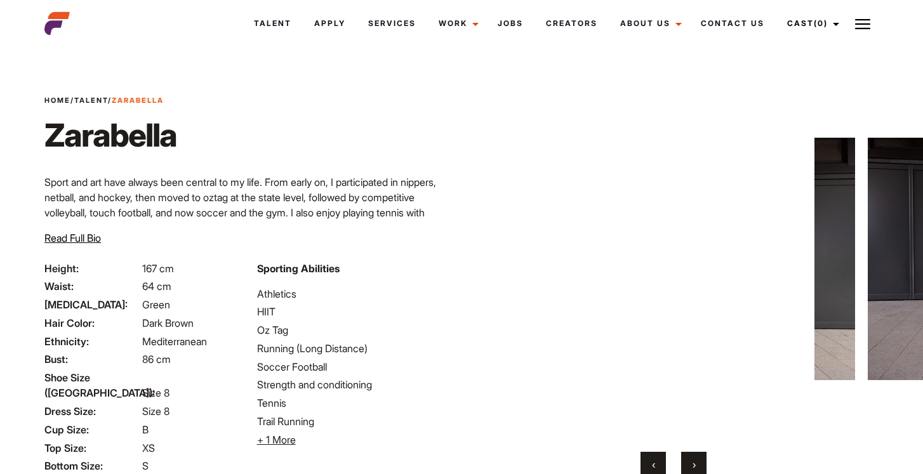
click at [696, 465] on span "›" at bounding box center [693, 464] width 3 height 13
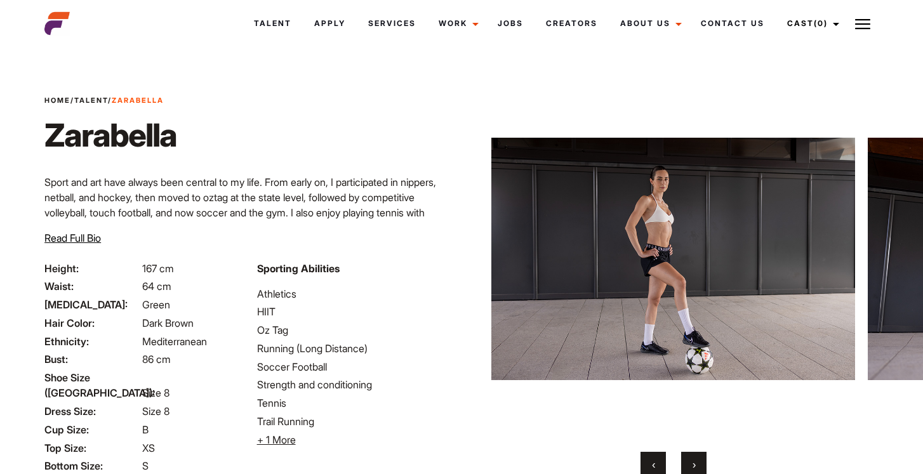
click at [696, 465] on span "›" at bounding box center [693, 464] width 3 height 13
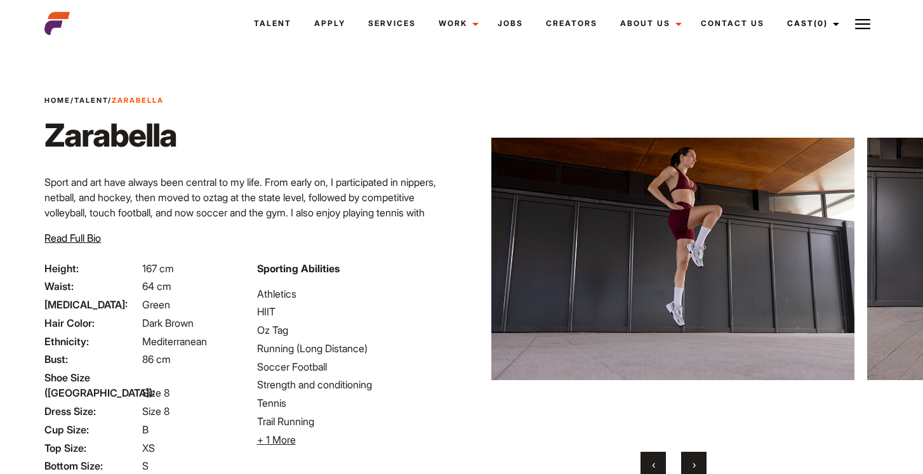
click at [696, 465] on span "›" at bounding box center [693, 464] width 3 height 13
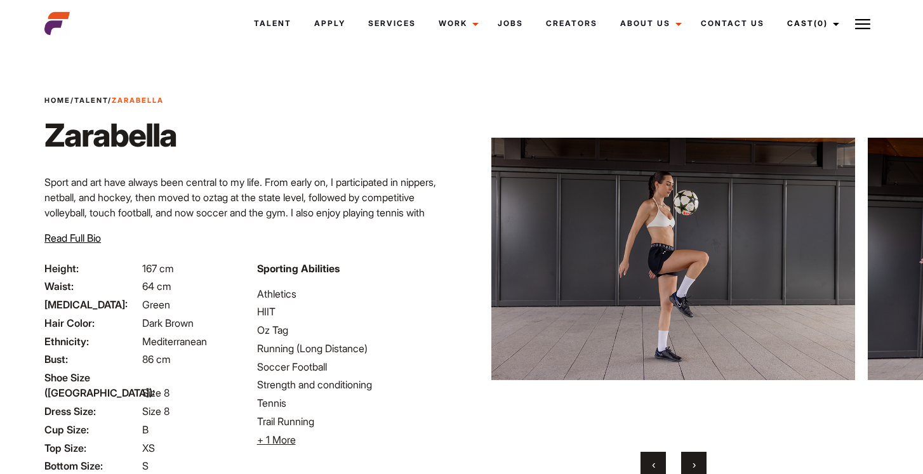
click at [696, 465] on span "›" at bounding box center [693, 464] width 3 height 13
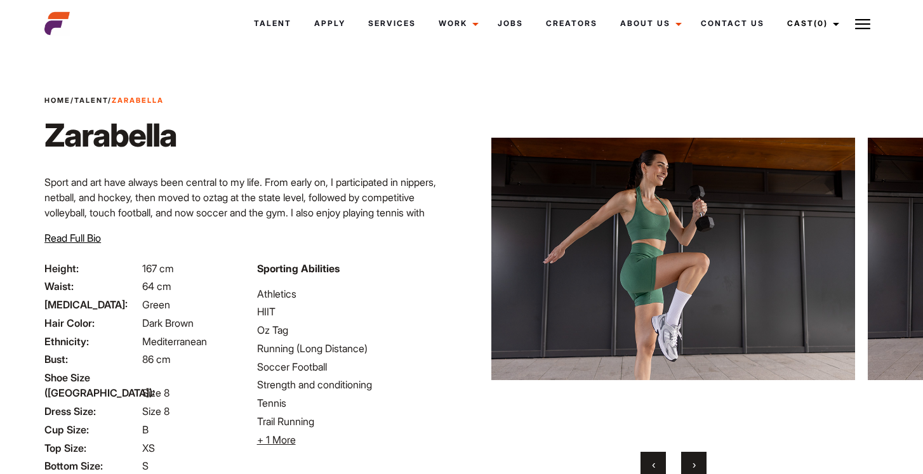
click at [696, 465] on span "›" at bounding box center [693, 464] width 3 height 13
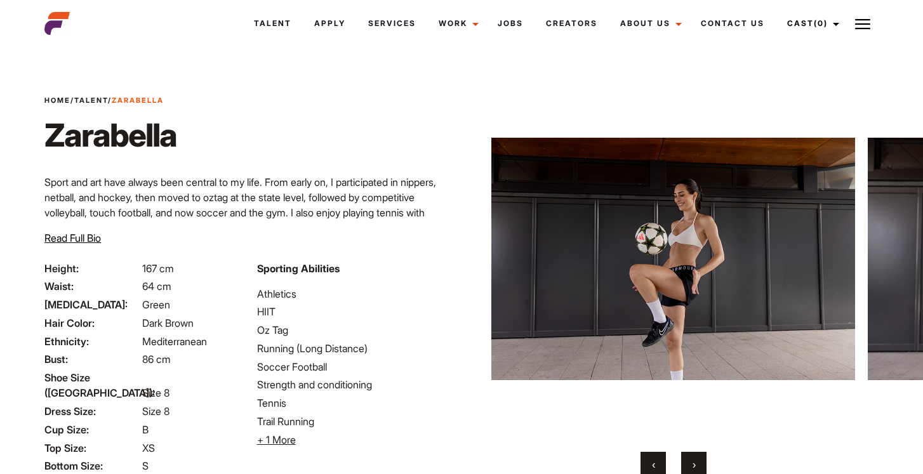
click at [696, 465] on span "›" at bounding box center [693, 464] width 3 height 13
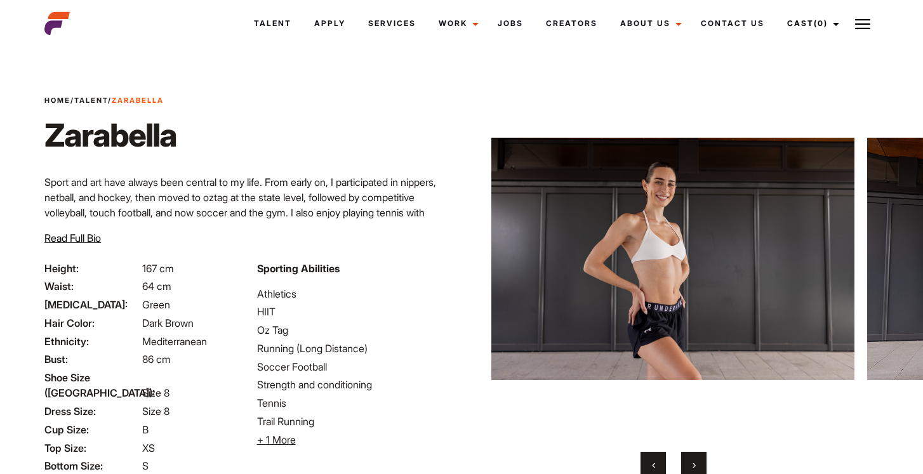
click at [696, 465] on span "›" at bounding box center [693, 464] width 3 height 13
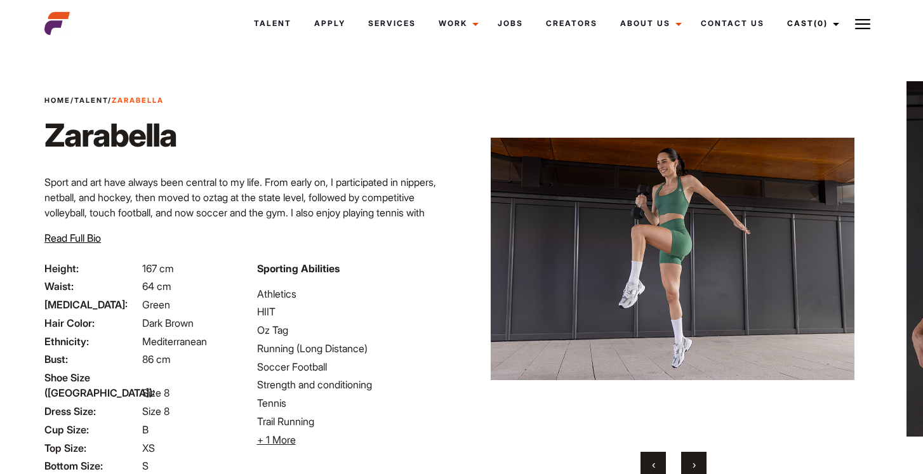
click at [696, 465] on span "›" at bounding box center [693, 464] width 3 height 13
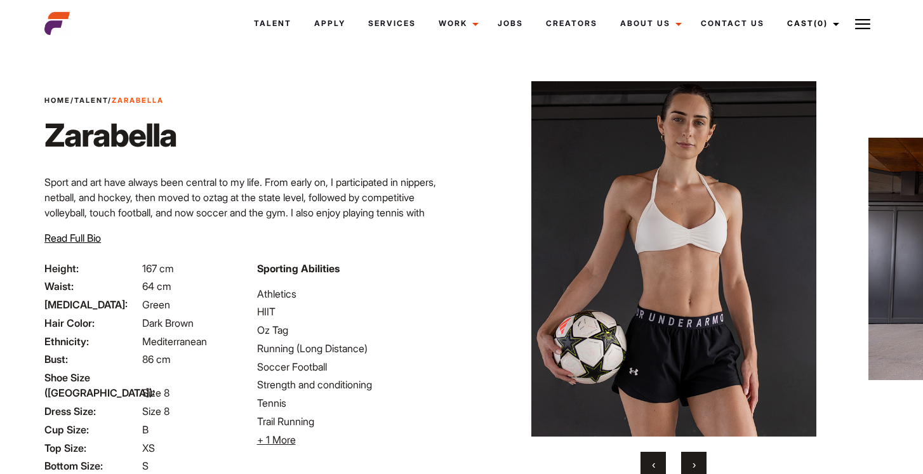
click at [696, 465] on span "›" at bounding box center [693, 464] width 3 height 13
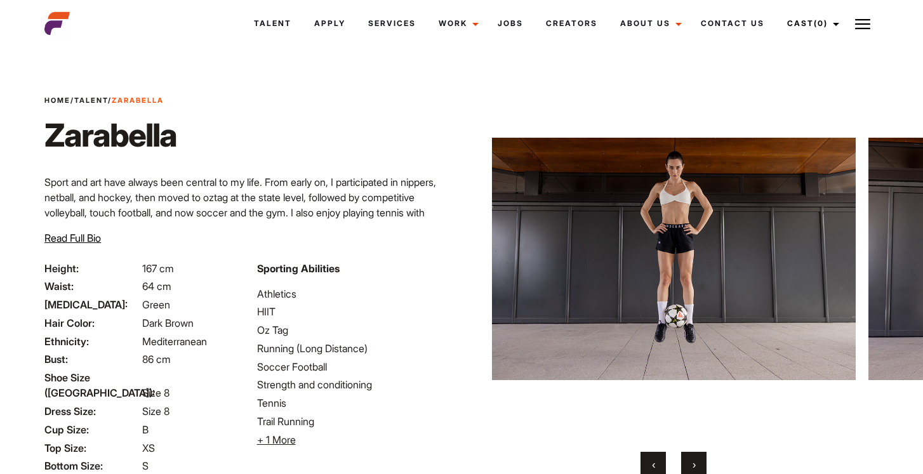
click at [696, 465] on span "›" at bounding box center [693, 464] width 3 height 13
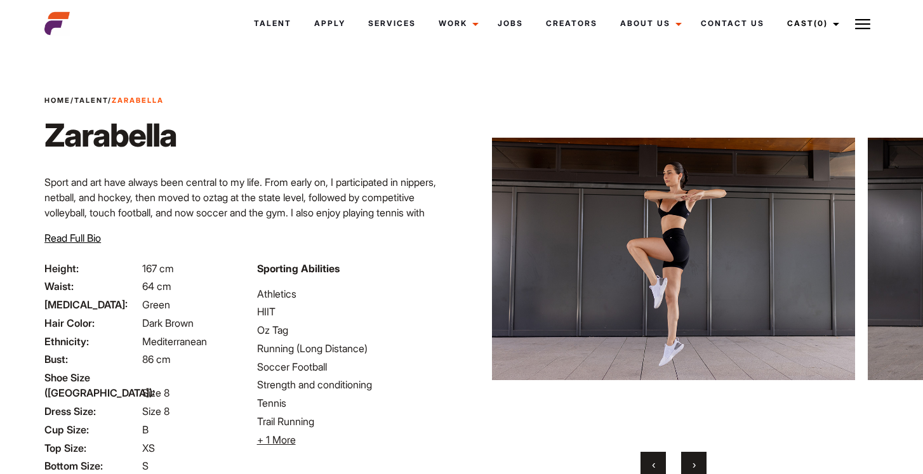
click at [696, 465] on span "›" at bounding box center [693, 464] width 3 height 13
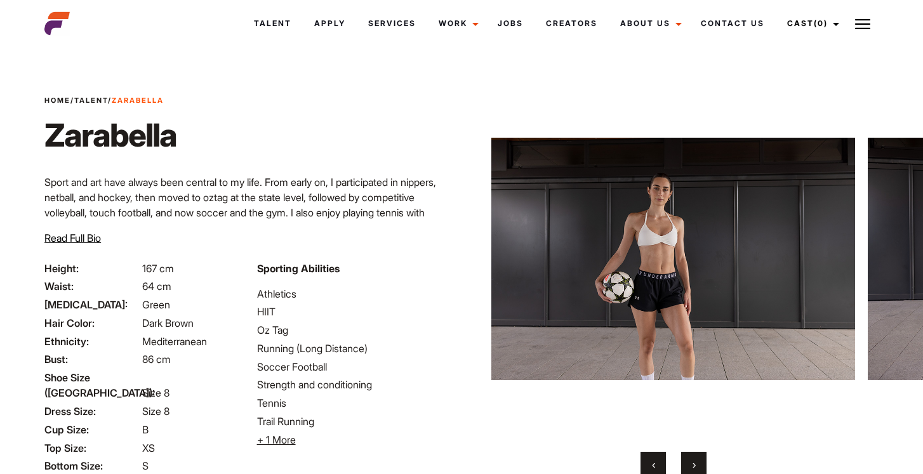
click at [696, 465] on span "›" at bounding box center [693, 464] width 3 height 13
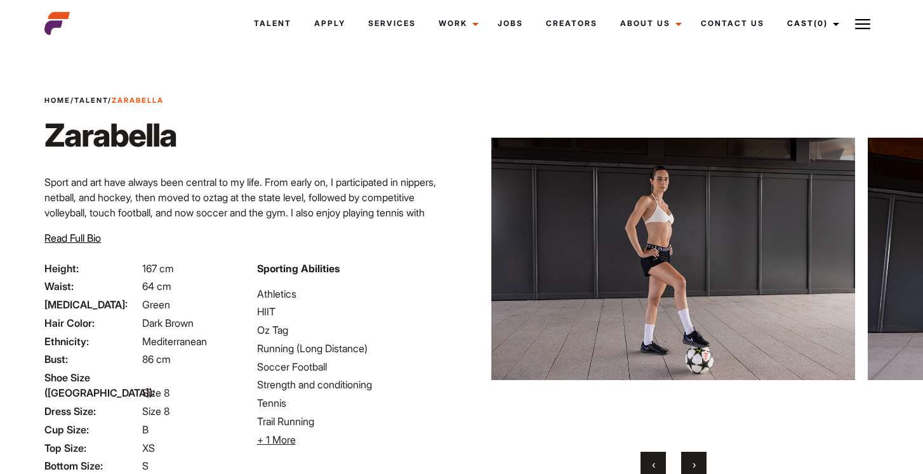
click at [696, 465] on span "›" at bounding box center [693, 464] width 3 height 13
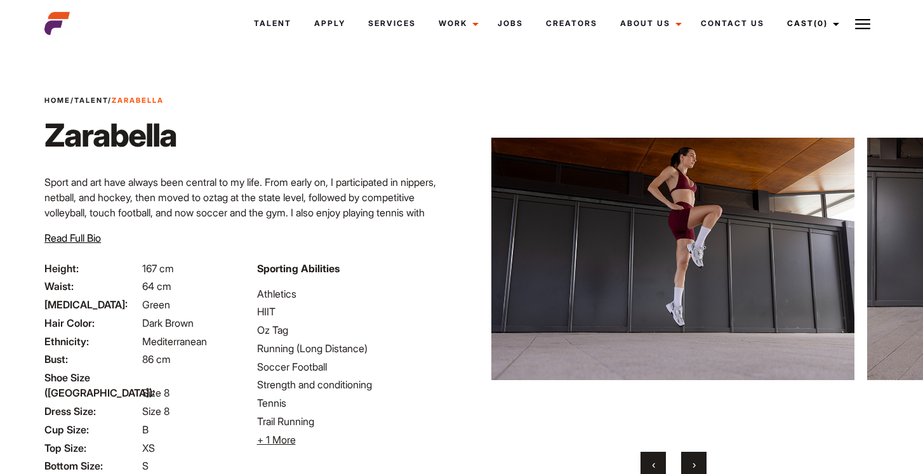
click at [696, 465] on span "›" at bounding box center [693, 464] width 3 height 13
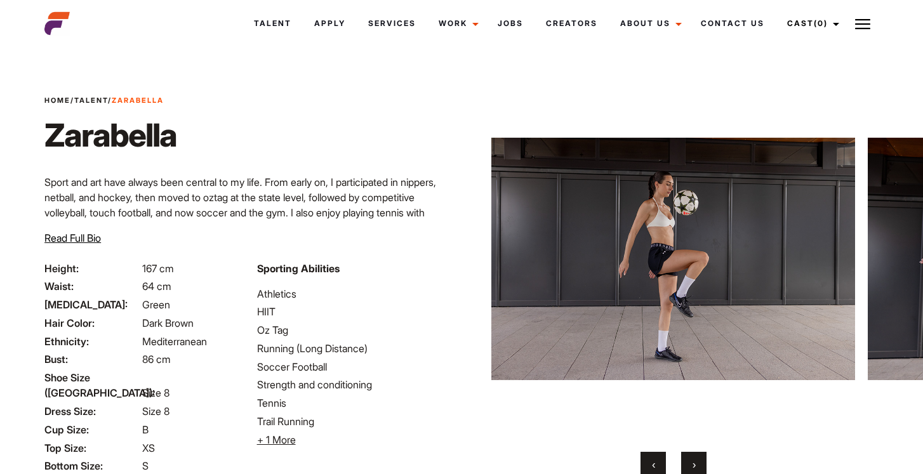
click at [696, 465] on span "›" at bounding box center [693, 464] width 3 height 13
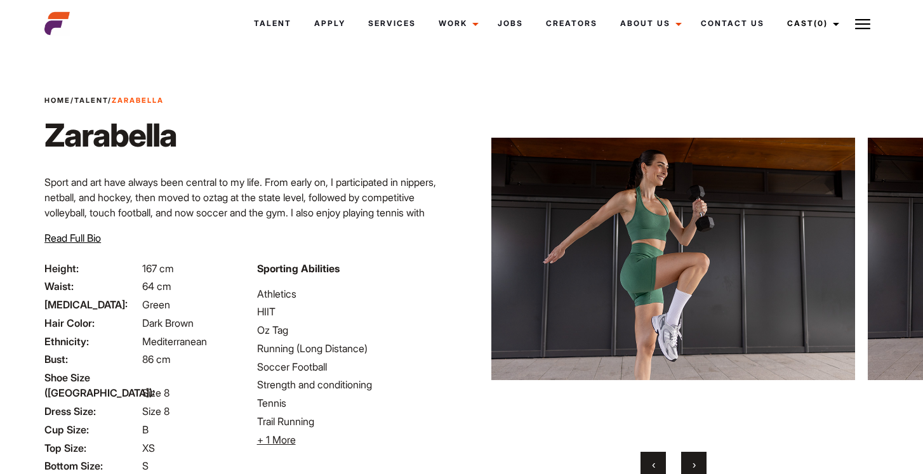
click at [696, 465] on span "›" at bounding box center [693, 464] width 3 height 13
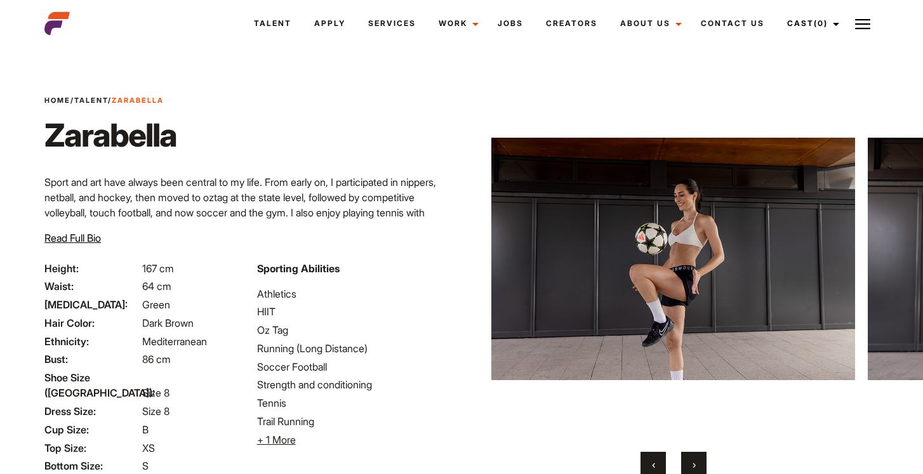
click at [696, 465] on span "›" at bounding box center [693, 464] width 3 height 13
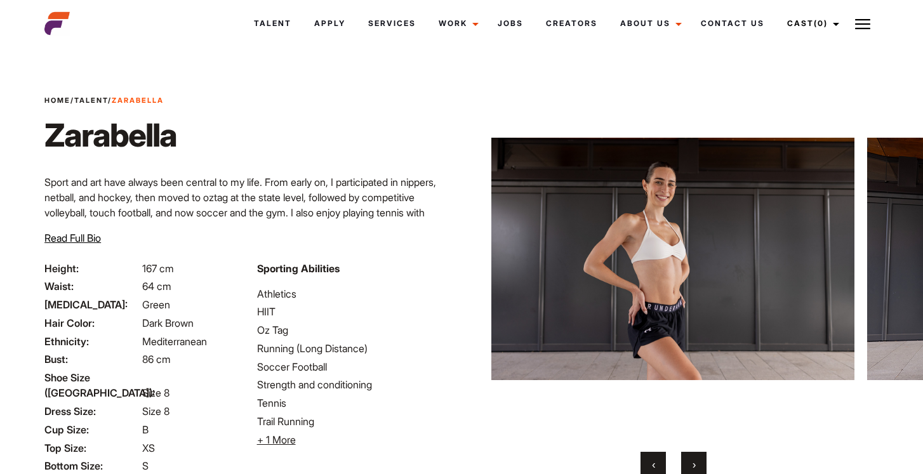
click at [696, 465] on span "›" at bounding box center [693, 464] width 3 height 13
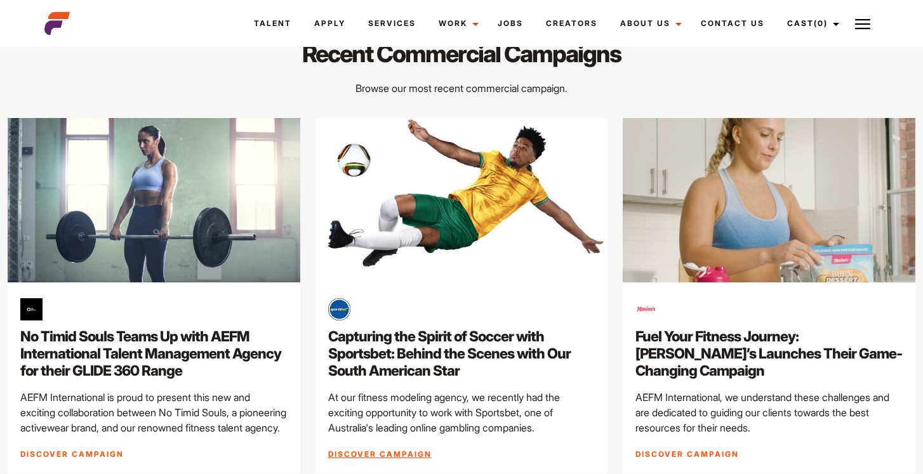
scroll to position [3178, 0]
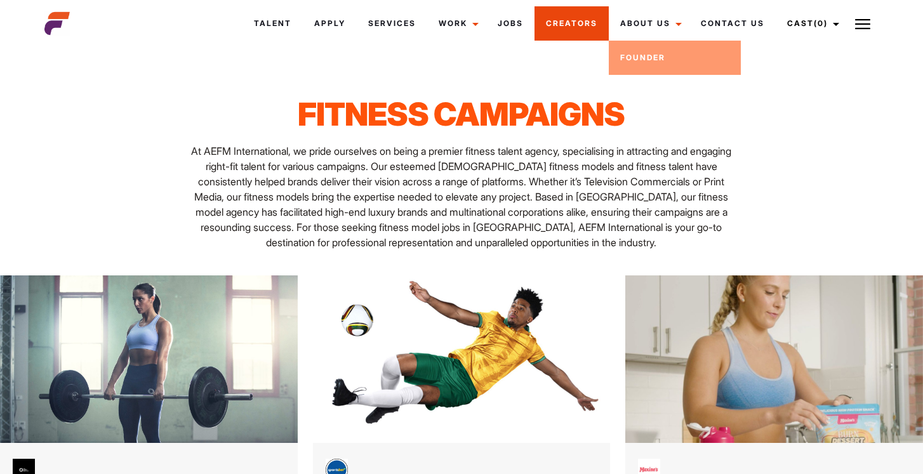
click at [578, 36] on link "Creators" at bounding box center [571, 23] width 74 height 34
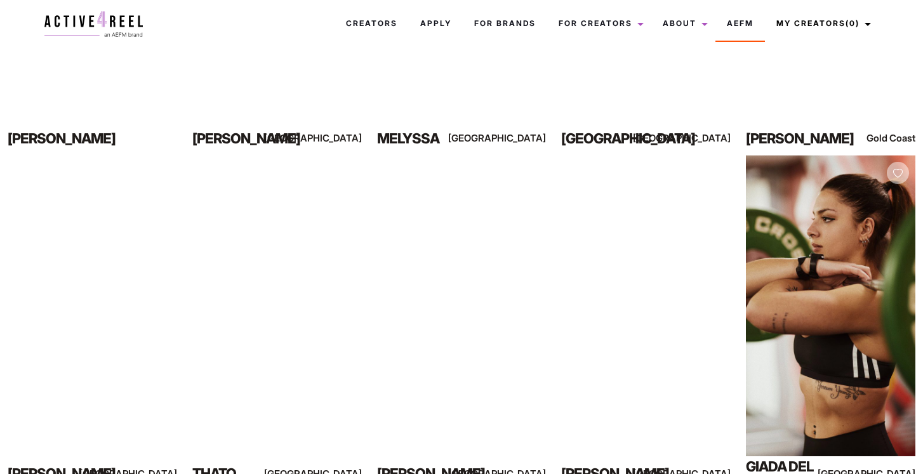
scroll to position [1101, 0]
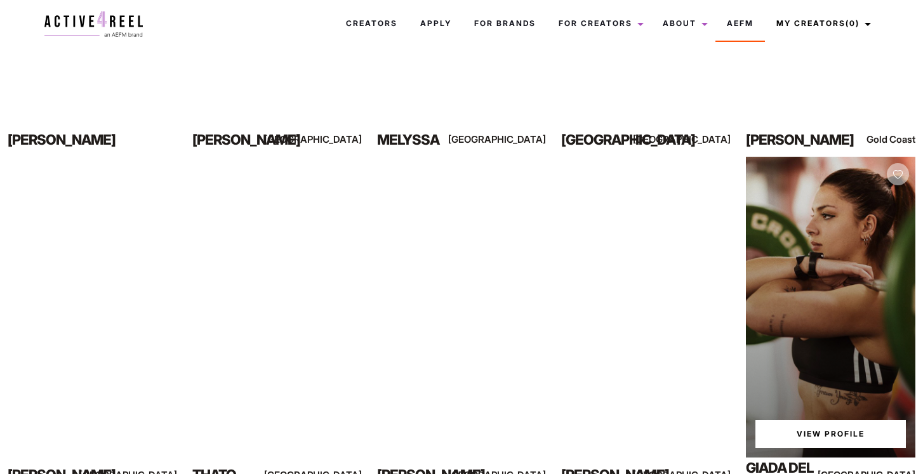
click at [827, 435] on link "View Profile" at bounding box center [830, 434] width 150 height 28
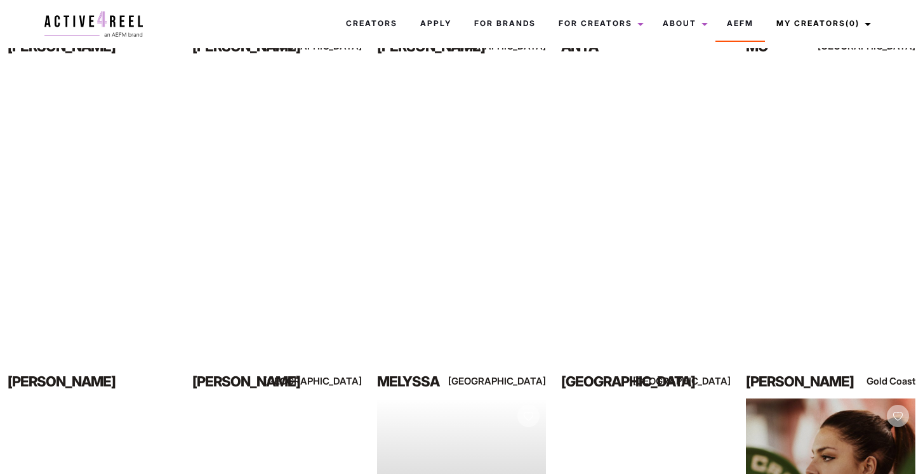
scroll to position [837, 0]
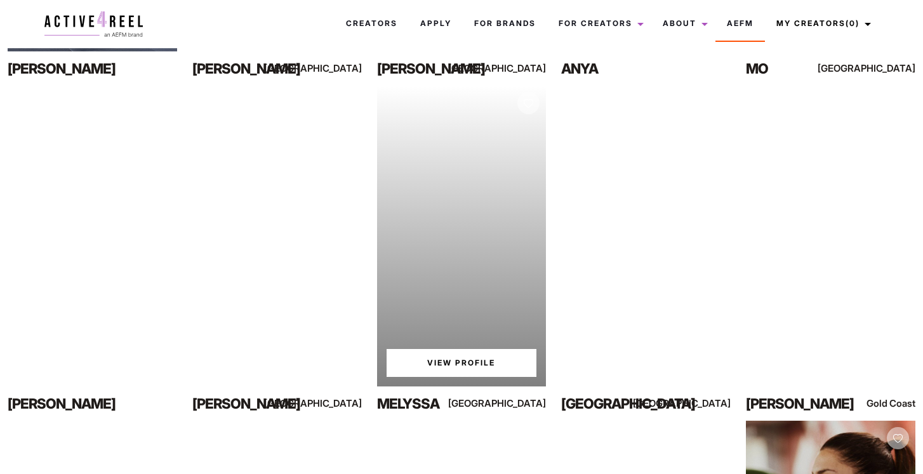
click at [441, 359] on link "View Profile" at bounding box center [461, 363] width 150 height 28
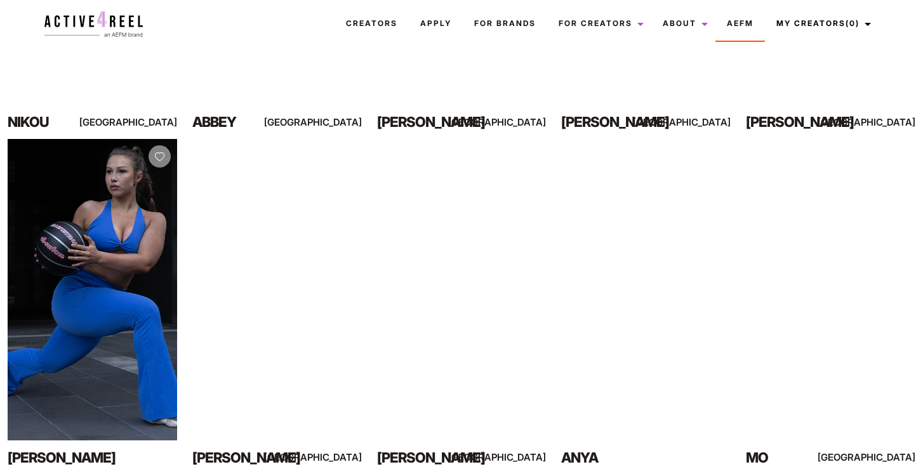
scroll to position [446, 0]
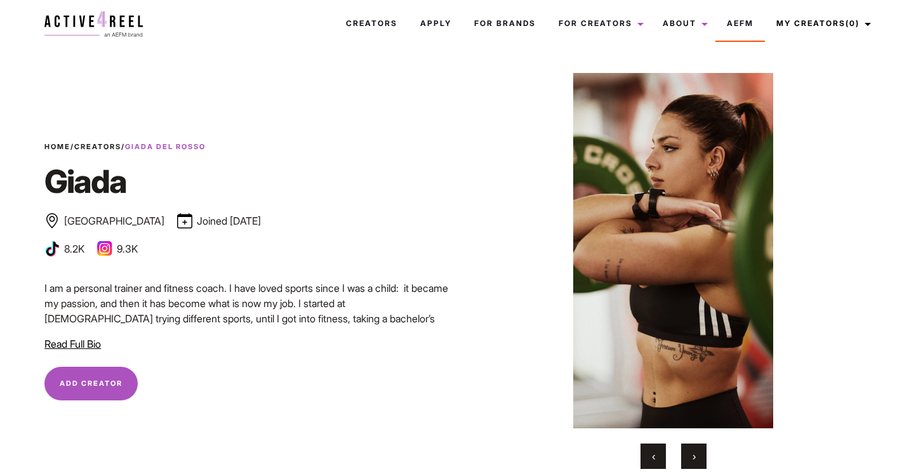
click at [693, 458] on span "›" at bounding box center [693, 456] width 3 height 13
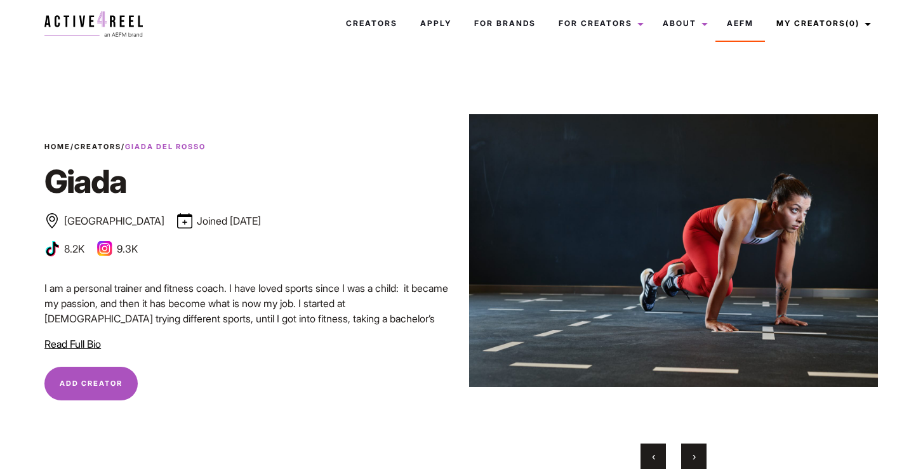
click at [693, 458] on span "›" at bounding box center [693, 456] width 3 height 13
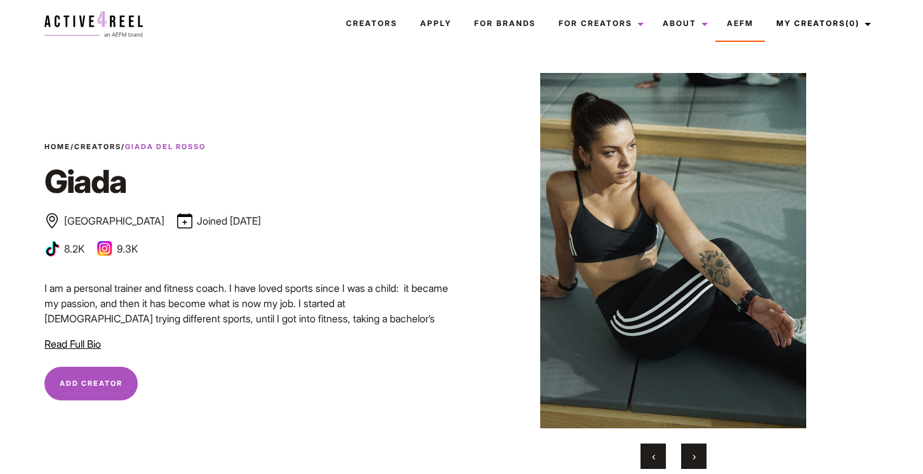
click at [693, 458] on span "›" at bounding box center [693, 456] width 3 height 13
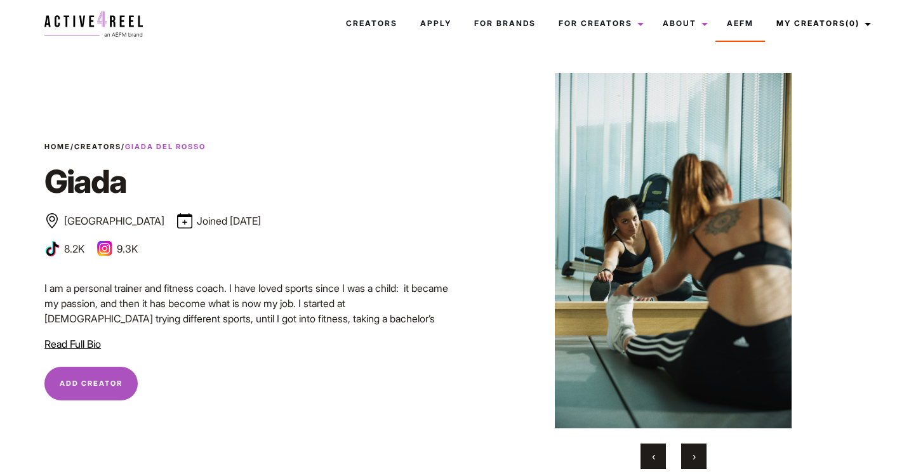
click at [693, 458] on span "›" at bounding box center [693, 456] width 3 height 13
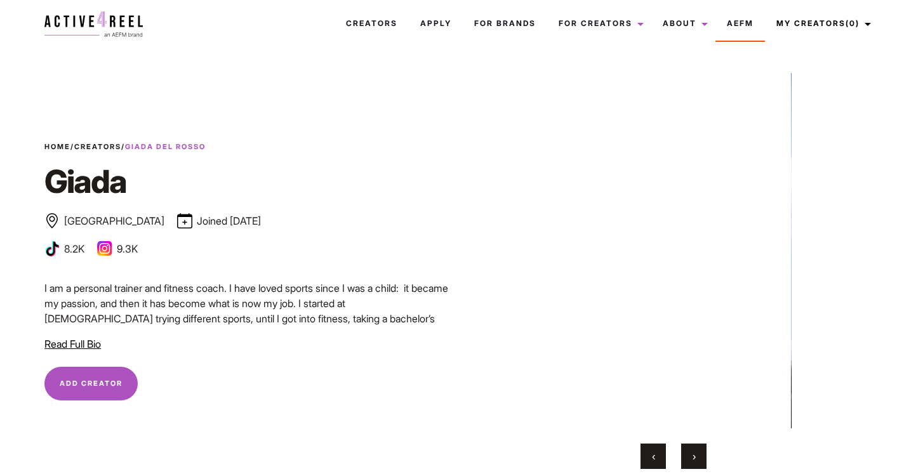
click at [693, 458] on span "›" at bounding box center [693, 456] width 3 height 13
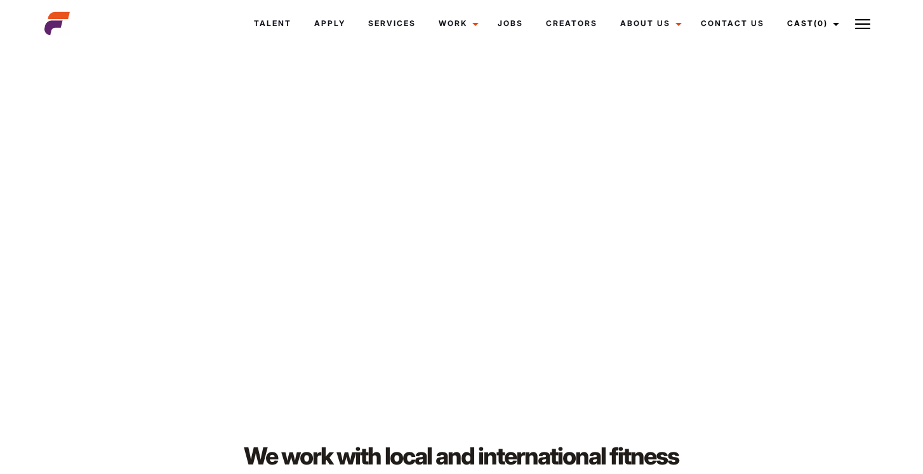
scroll to position [2066, 0]
